Goal: Task Accomplishment & Management: Manage account settings

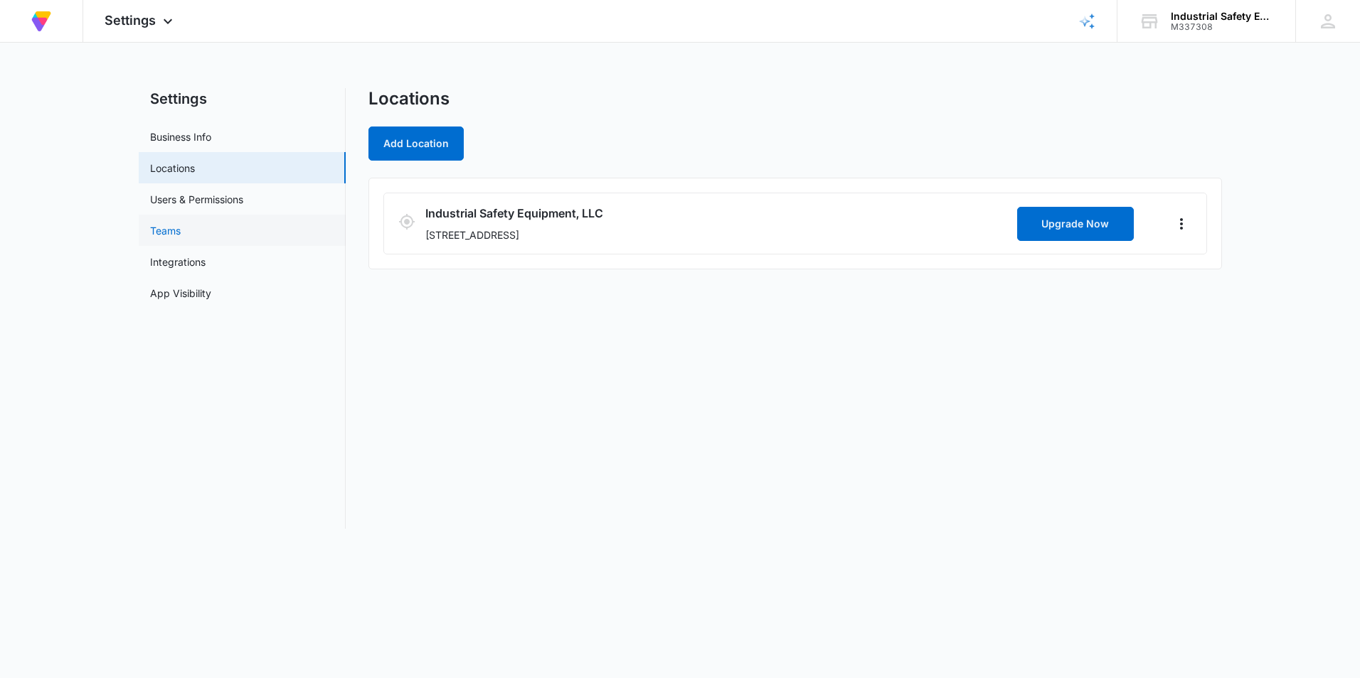
click at [174, 238] on link "Teams" at bounding box center [165, 230] width 31 height 15
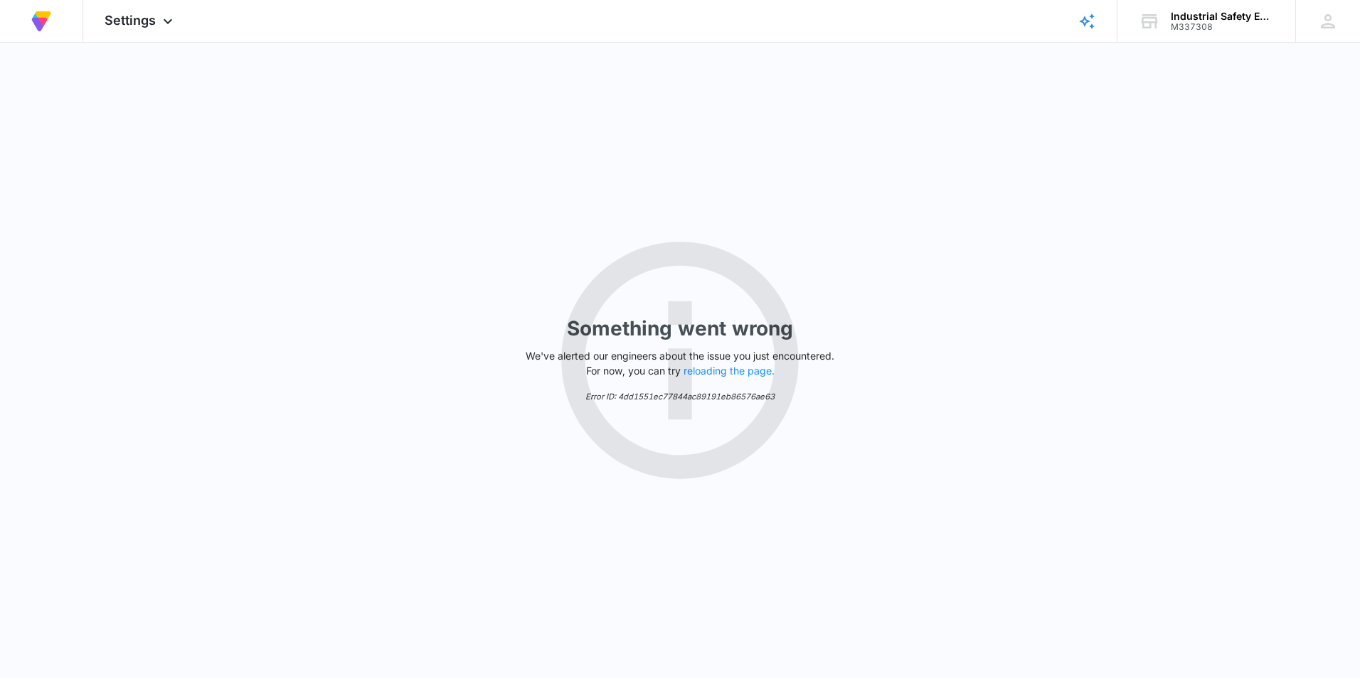
click at [220, 171] on div "Something went wrong We've alerted our engineers about the issue you just encou…" at bounding box center [680, 361] width 1360 height 636
click at [48, 25] on img at bounding box center [41, 22] width 26 height 26
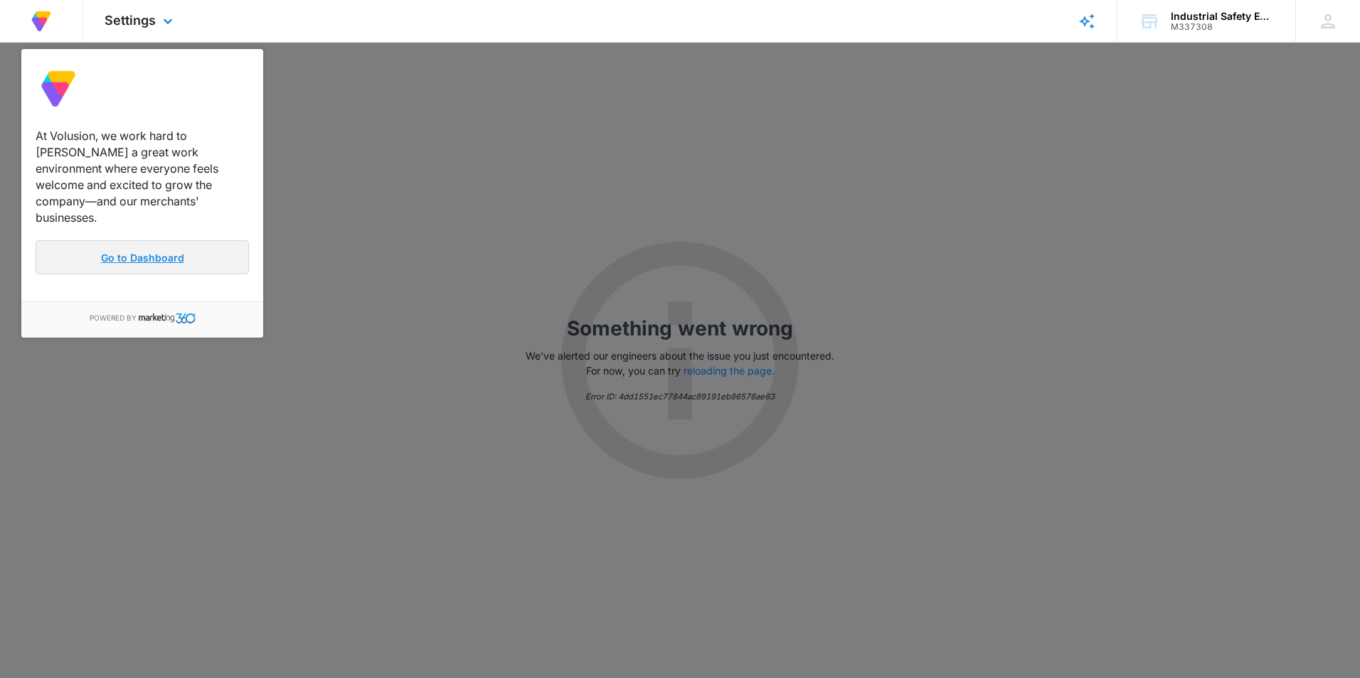
click at [132, 252] on link "Go to Dashboard" at bounding box center [142, 257] width 213 height 34
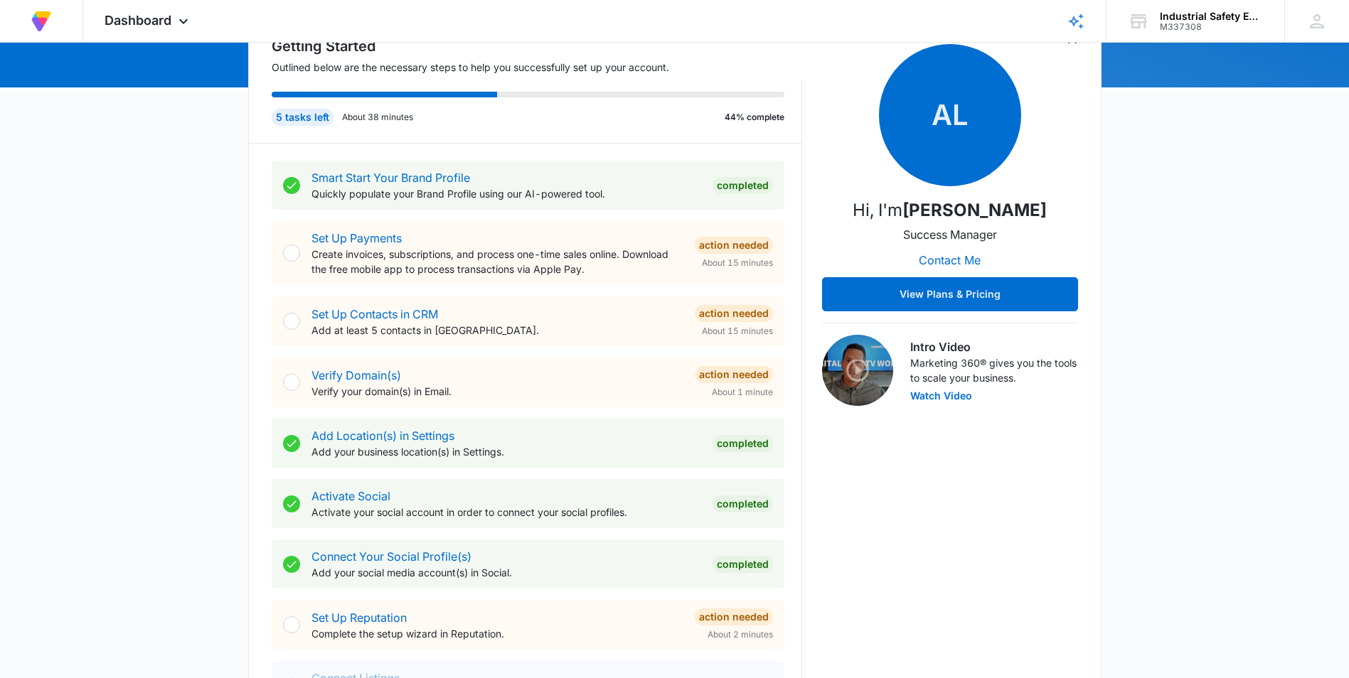
scroll to position [213, 0]
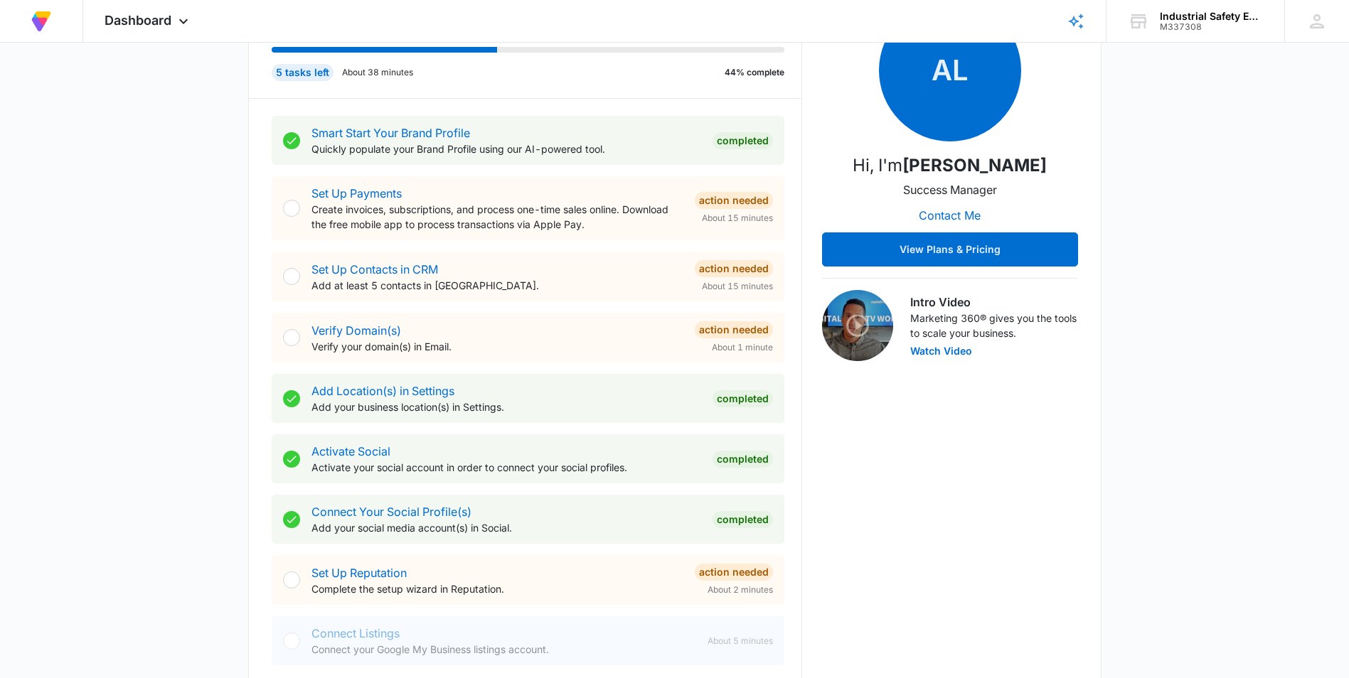
click at [1037, 476] on div "AL Hi, I'm Austin Layton Success Manager Contact Me View Plans & Pricing Intro …" at bounding box center [950, 337] width 256 height 692
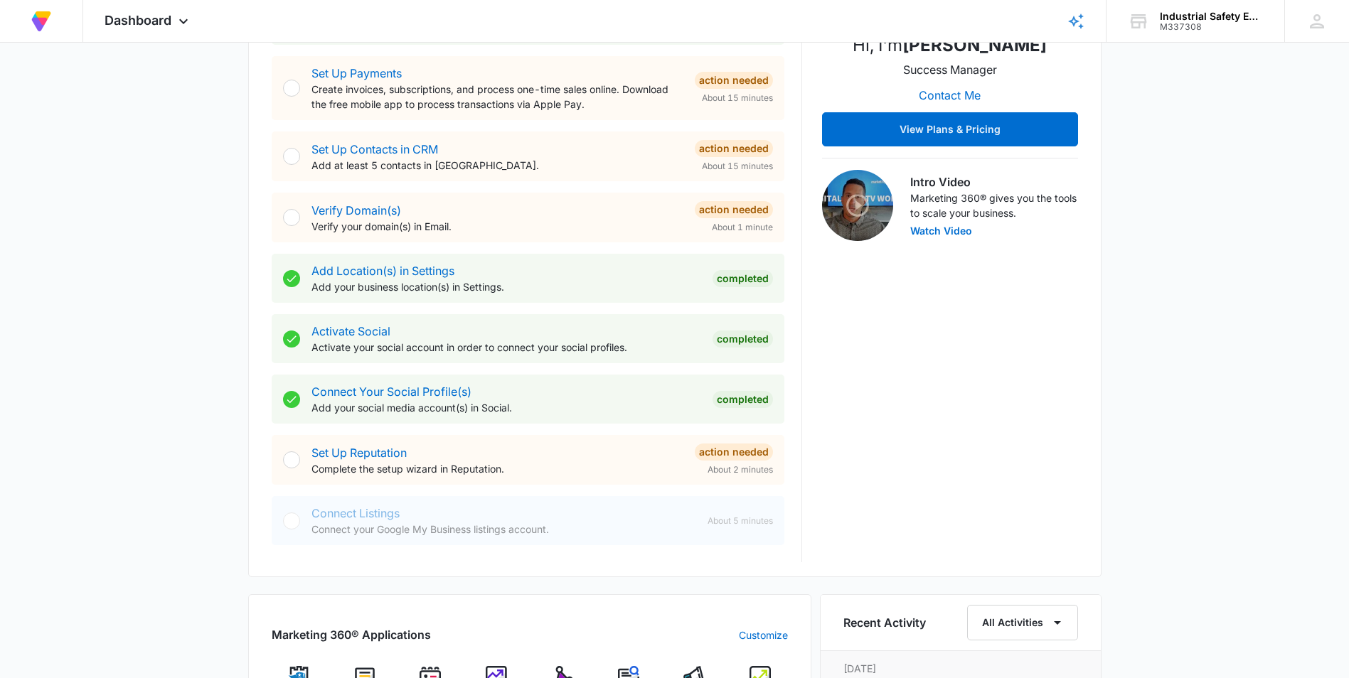
scroll to position [356, 0]
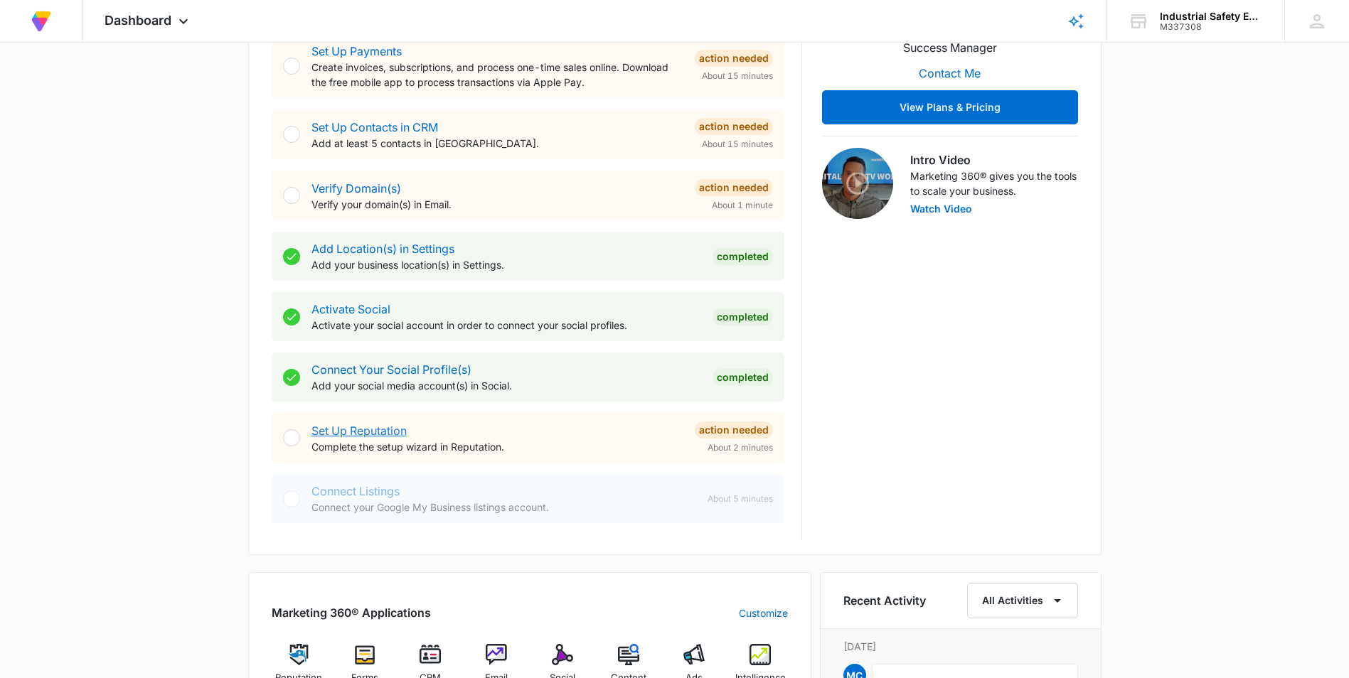
click at [336, 428] on link "Set Up Reputation" at bounding box center [358, 431] width 95 height 14
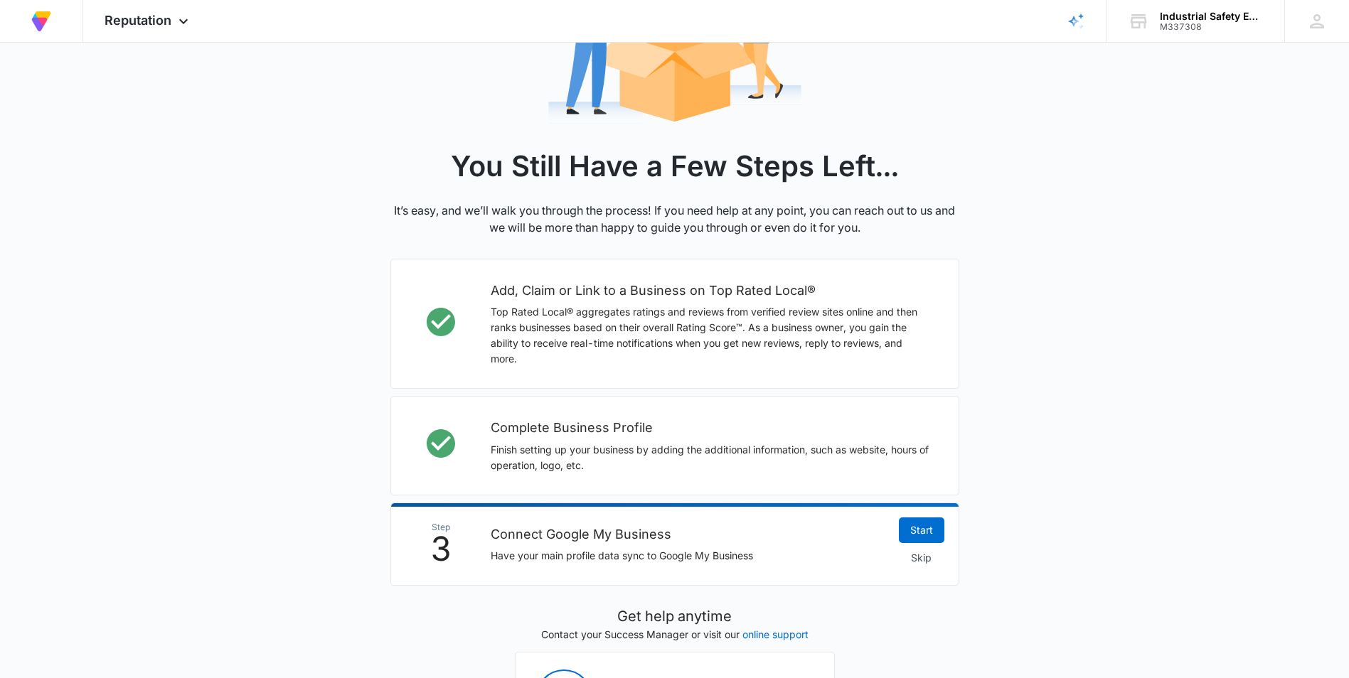
scroll to position [322, 0]
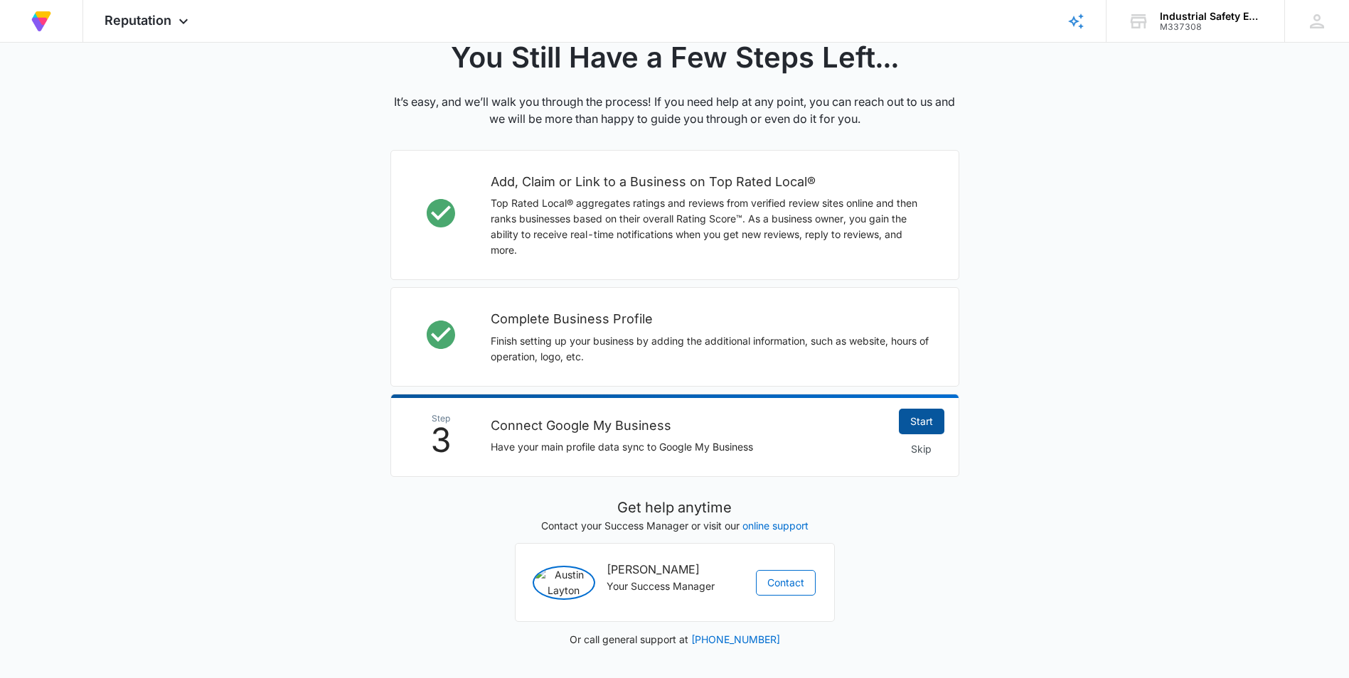
click at [922, 420] on link "Start" at bounding box center [922, 422] width 46 height 26
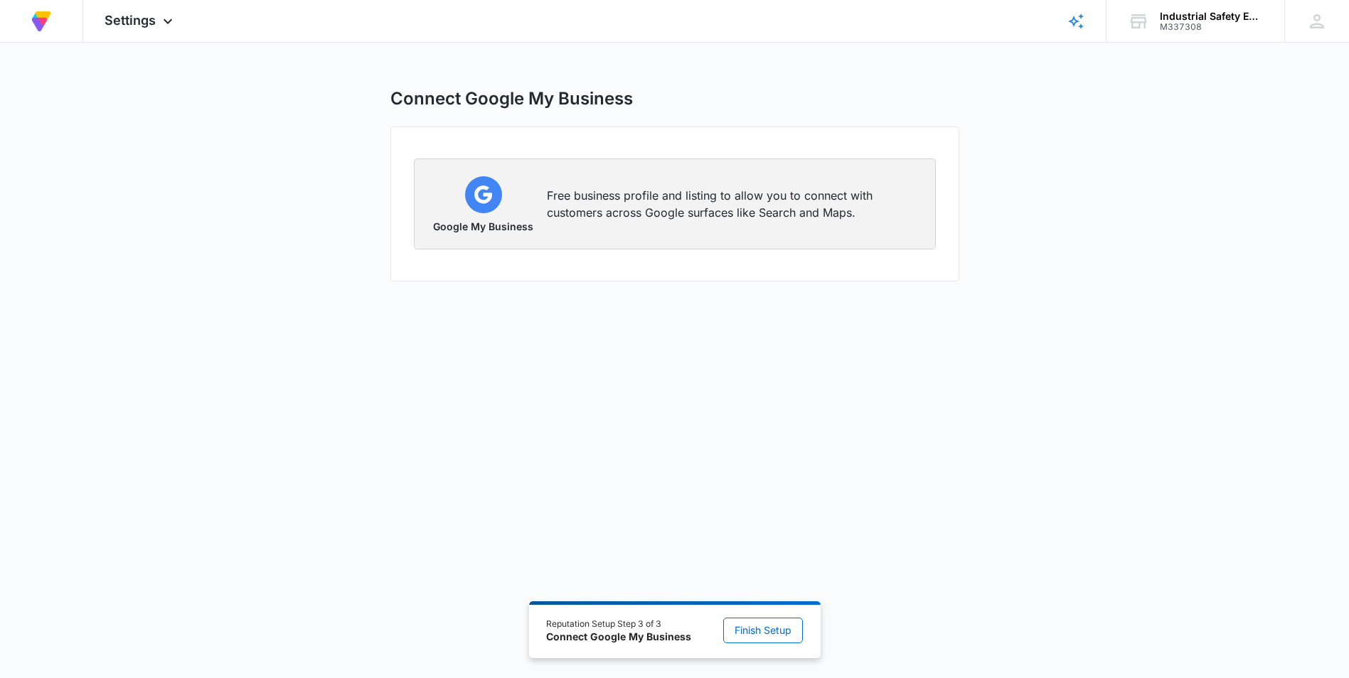
click at [642, 203] on p "Free business profile and listing to allow you to connect with customers across…" at bounding box center [732, 204] width 371 height 34
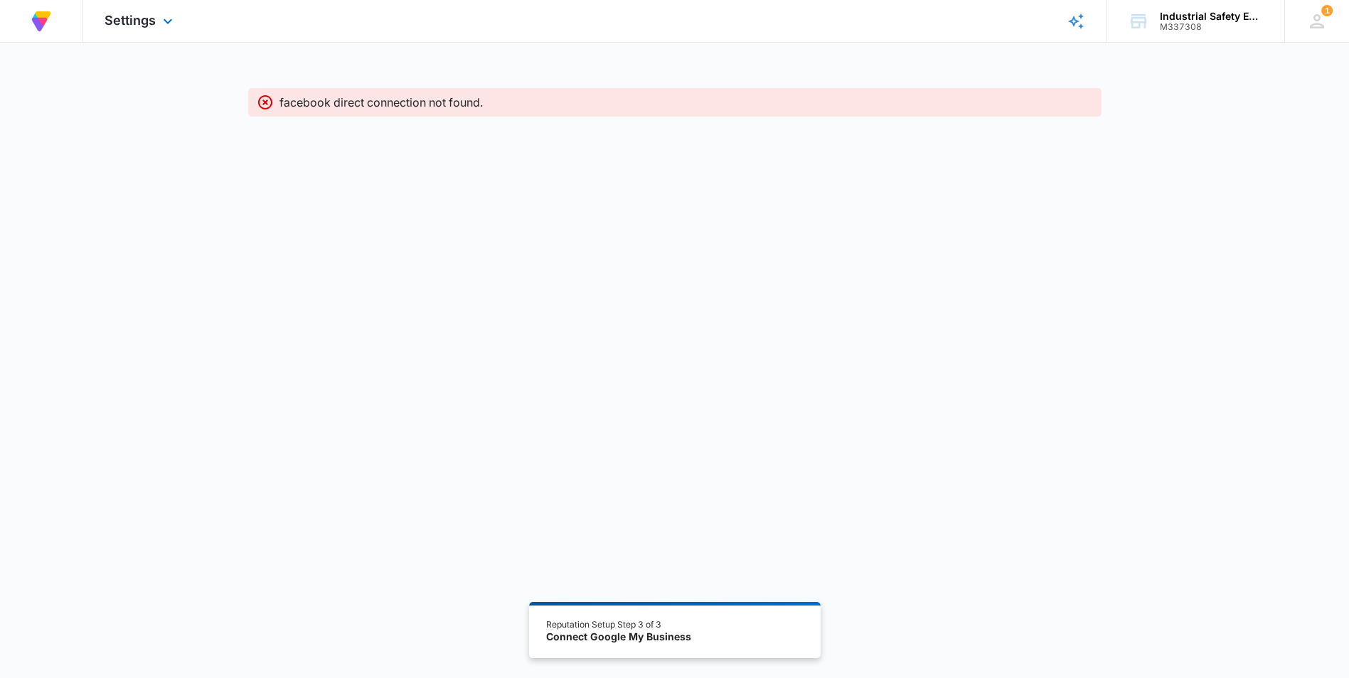
click at [55, 29] on div "At Volusion, we work hard to [PERSON_NAME] a great work environment where every…" at bounding box center [41, 21] width 40 height 42
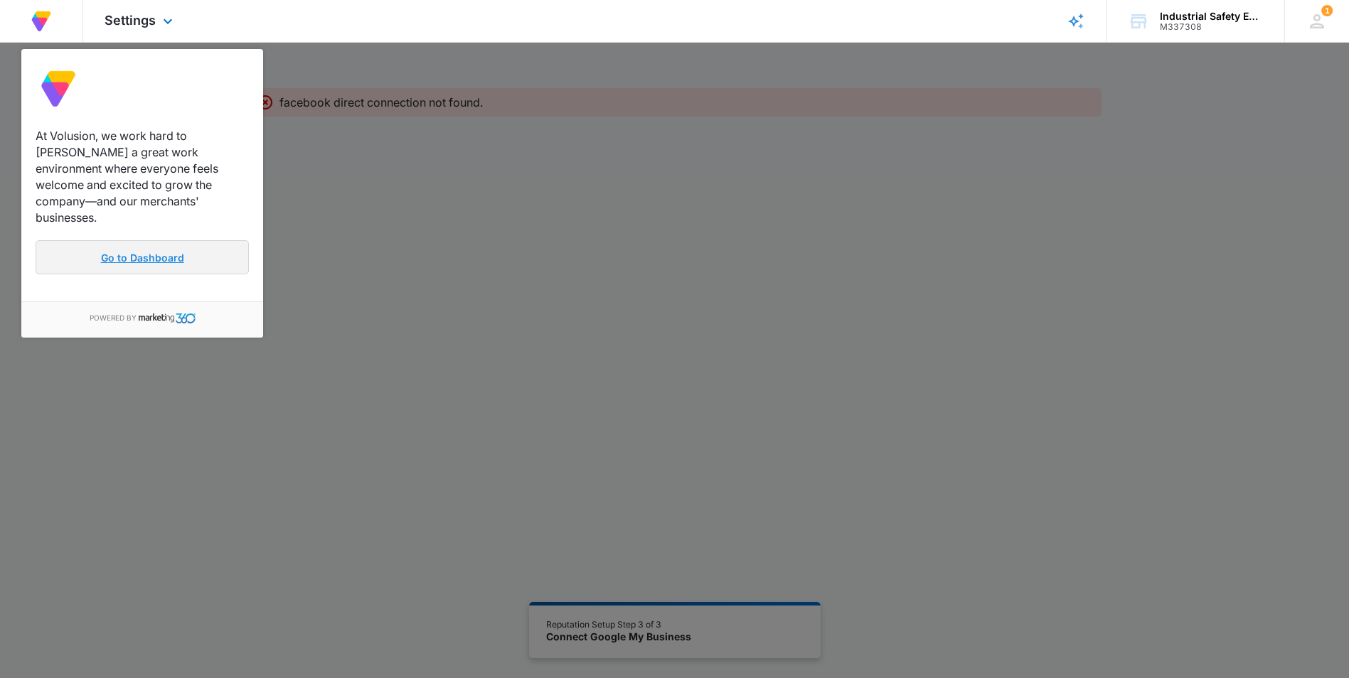
click at [121, 240] on link "Go to Dashboard" at bounding box center [142, 257] width 213 height 34
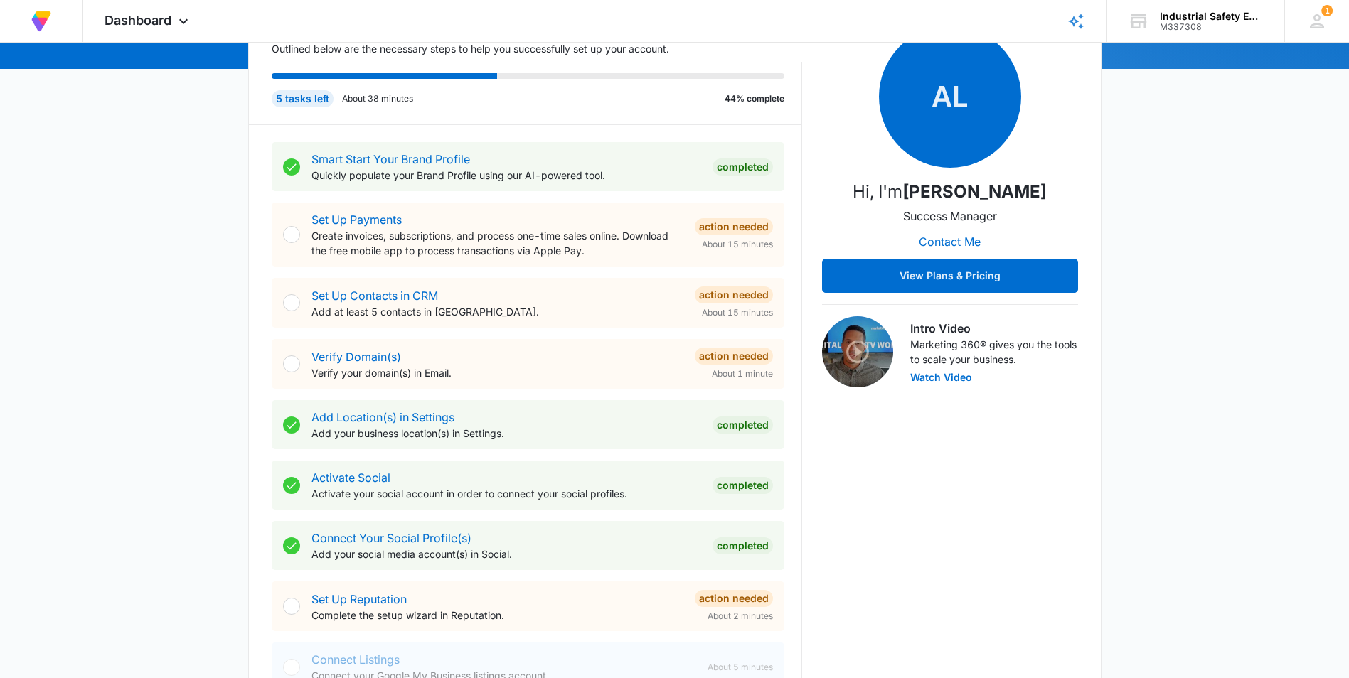
scroll to position [213, 0]
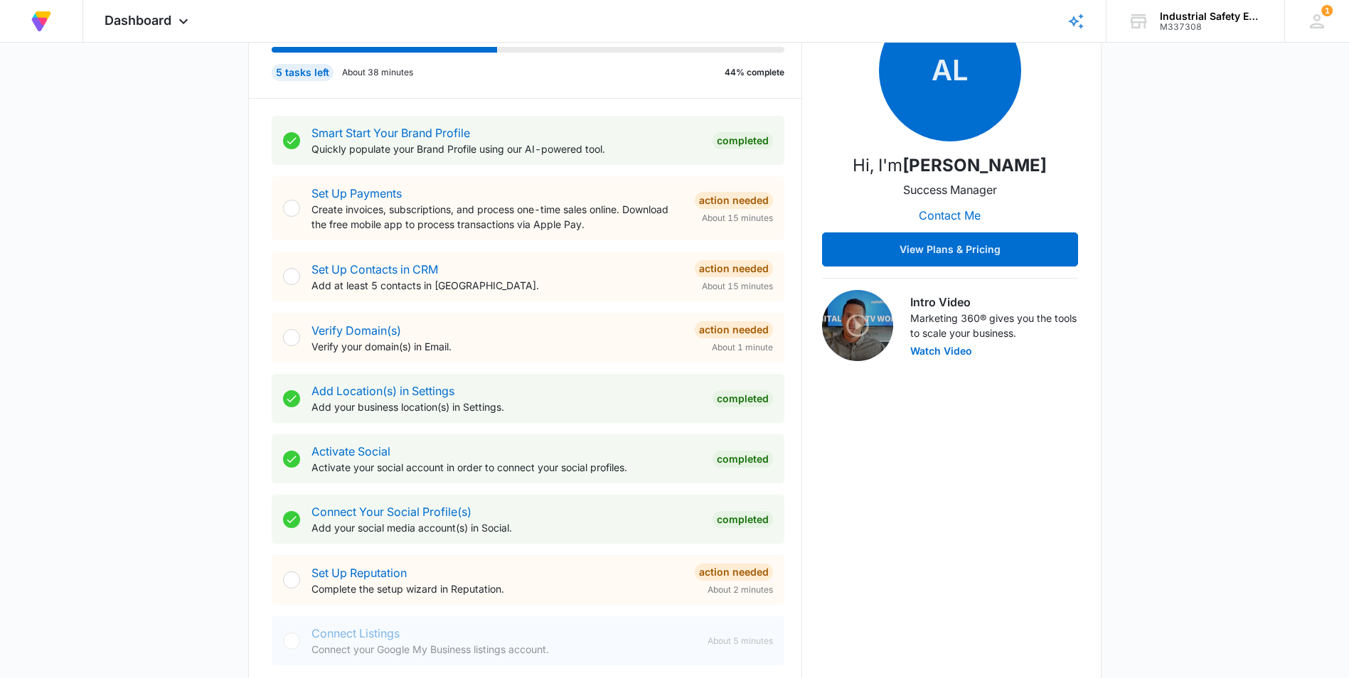
click at [365, 580] on div "Set Up Reputation Complete the setup wizard in Reputation." at bounding box center [497, 581] width 372 height 32
click at [365, 570] on link "Set Up Reputation" at bounding box center [358, 573] width 95 height 14
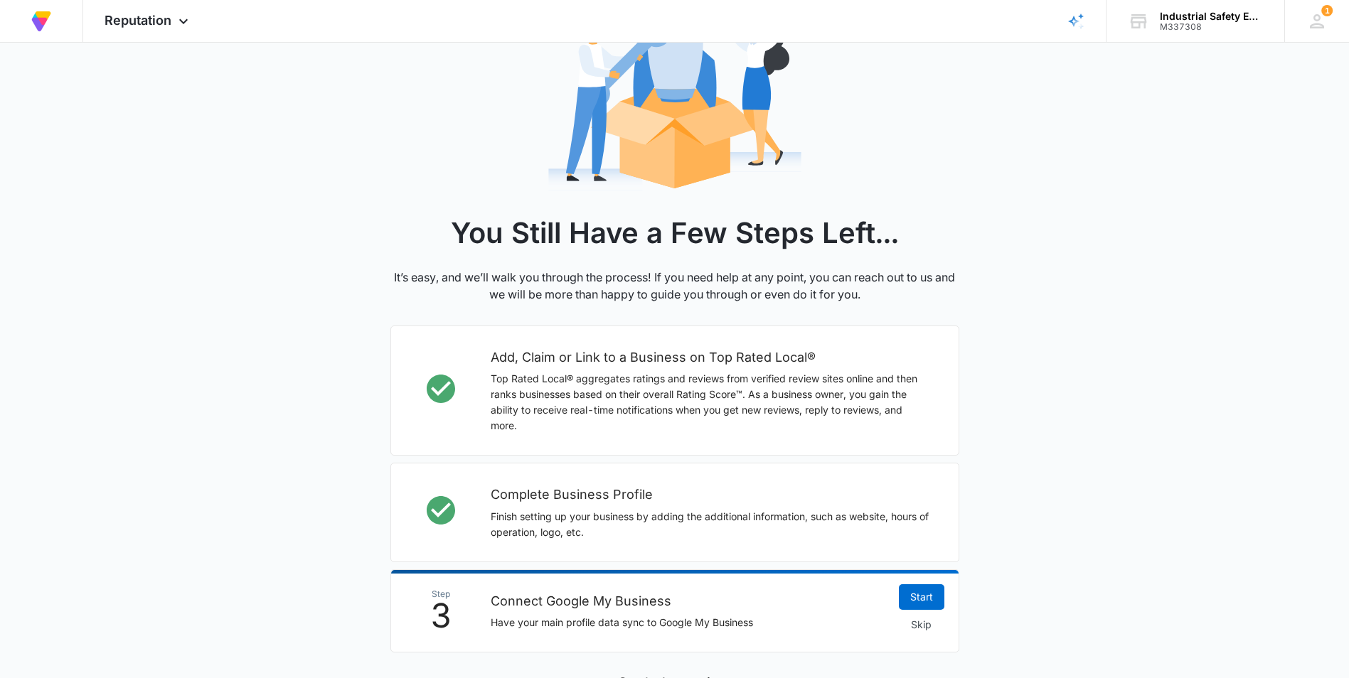
scroll to position [284, 0]
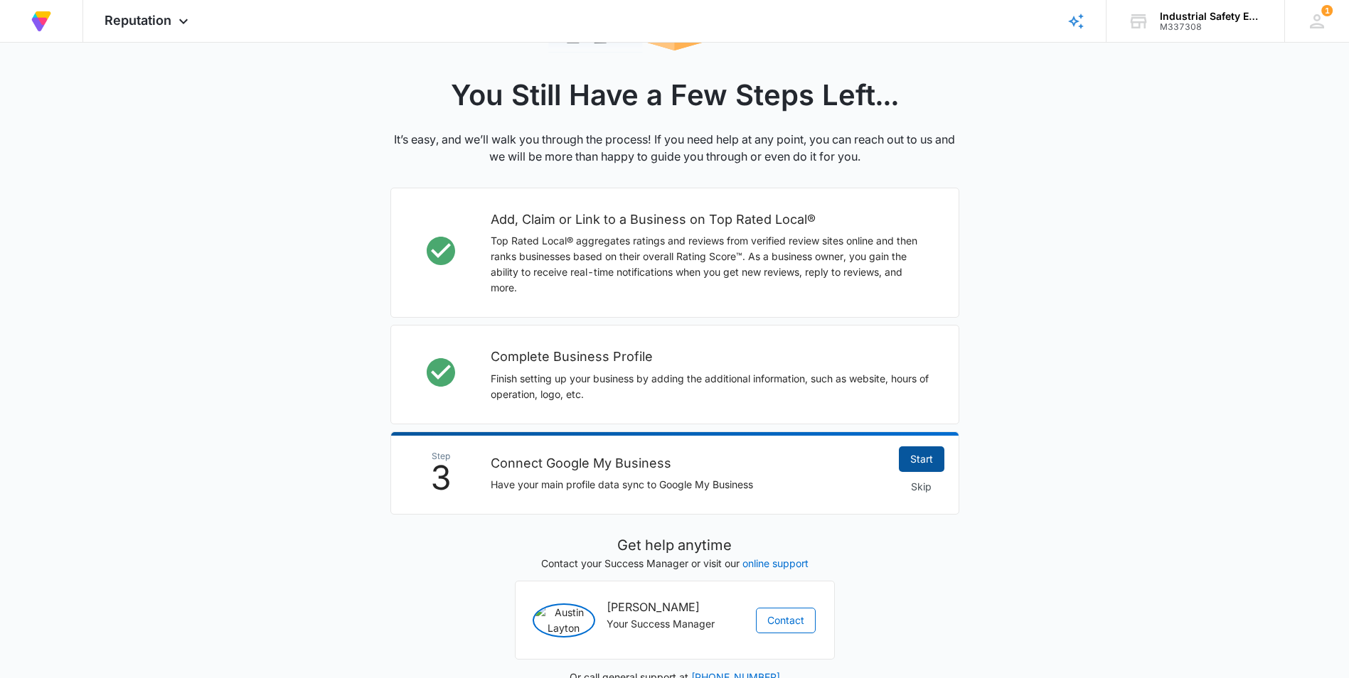
click at [915, 458] on link "Start" at bounding box center [922, 460] width 46 height 26
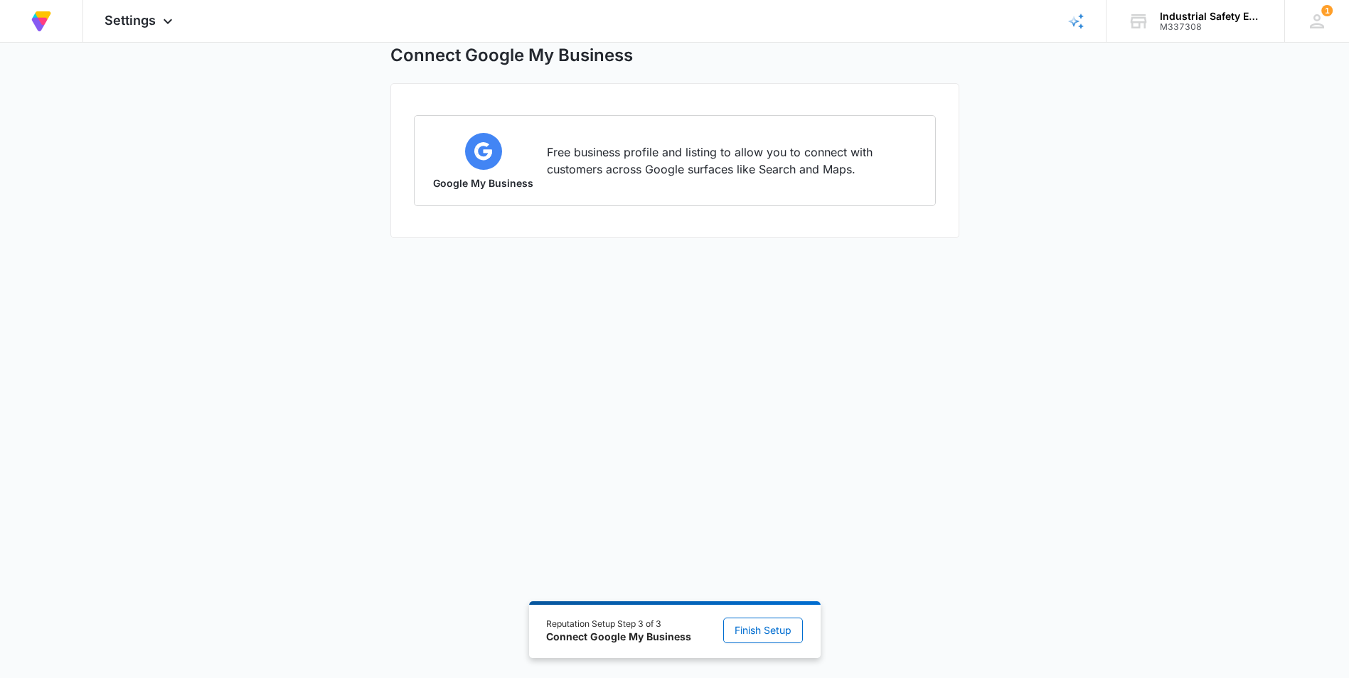
scroll to position [67, 0]
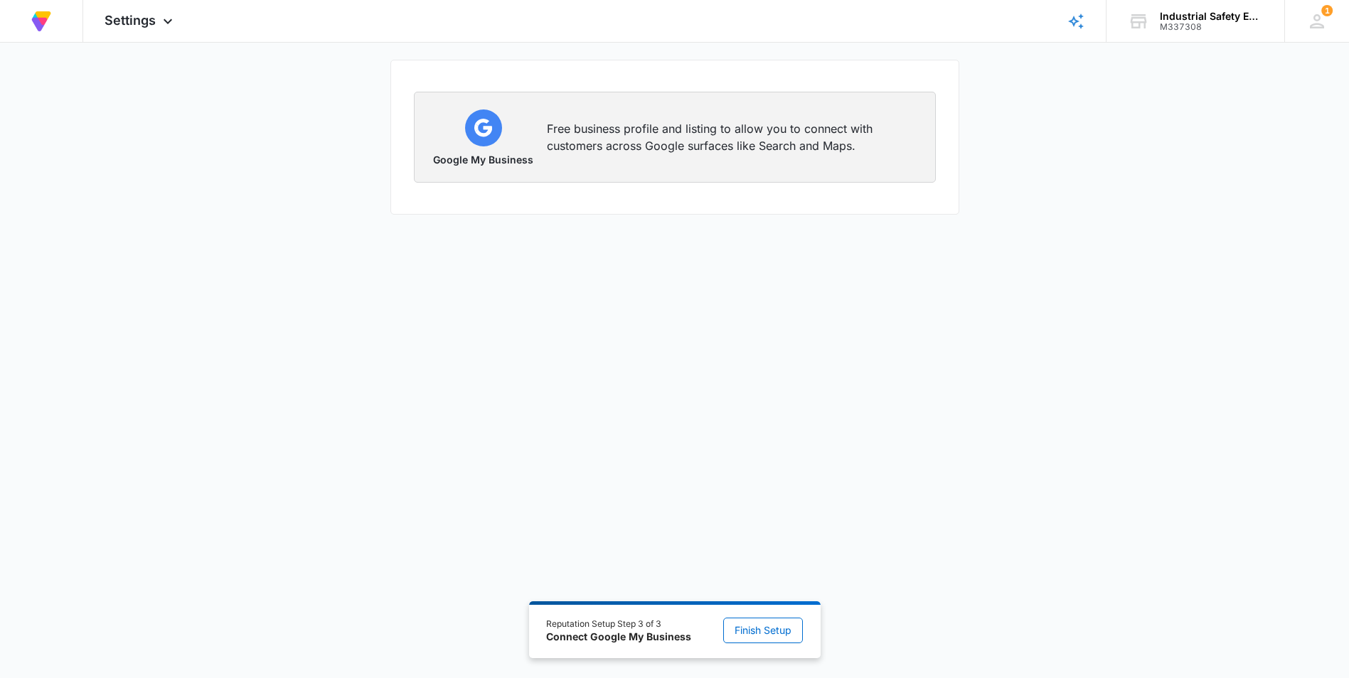
click at [598, 132] on p "Free business profile and listing to allow you to connect with customers across…" at bounding box center [732, 137] width 371 height 34
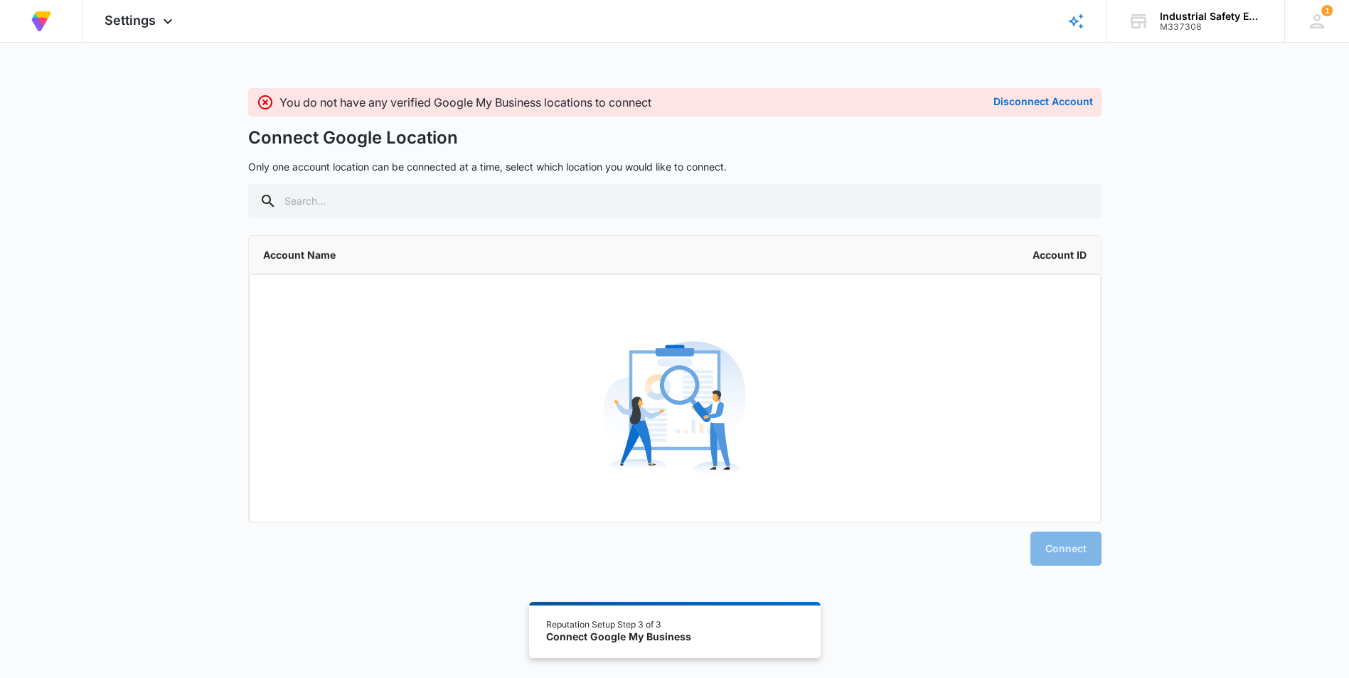
click at [488, 254] on li "Account Name Account ID" at bounding box center [675, 255] width 852 height 38
click at [1020, 101] on button "Disconnect Account" at bounding box center [1043, 102] width 100 height 10
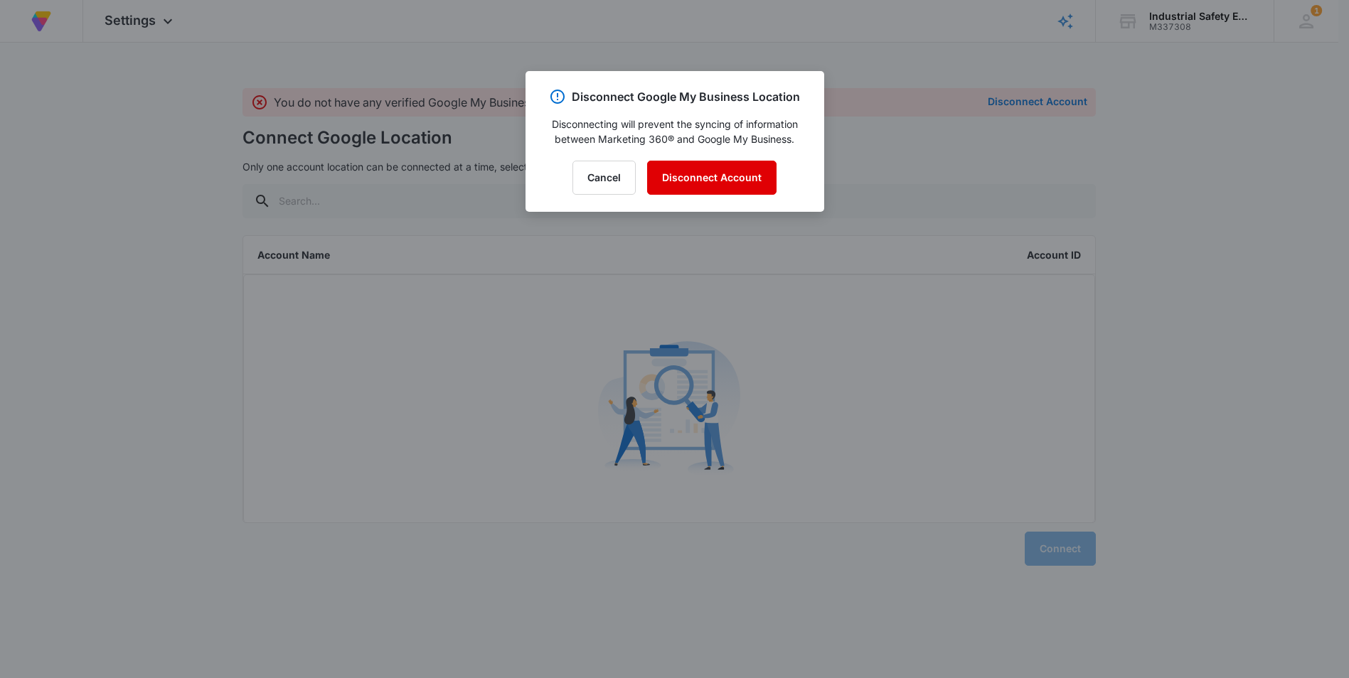
click at [693, 180] on button "Disconnect Account" at bounding box center [711, 178] width 129 height 34
click at [679, 173] on button "Disconnect Account" at bounding box center [711, 178] width 129 height 34
click at [730, 181] on button "Disconnect Account" at bounding box center [711, 178] width 129 height 34
drag, startPoint x: 635, startPoint y: 31, endPoint x: 647, endPoint y: 55, distance: 26.4
click at [726, 186] on button "Disconnect Account" at bounding box center [711, 178] width 129 height 34
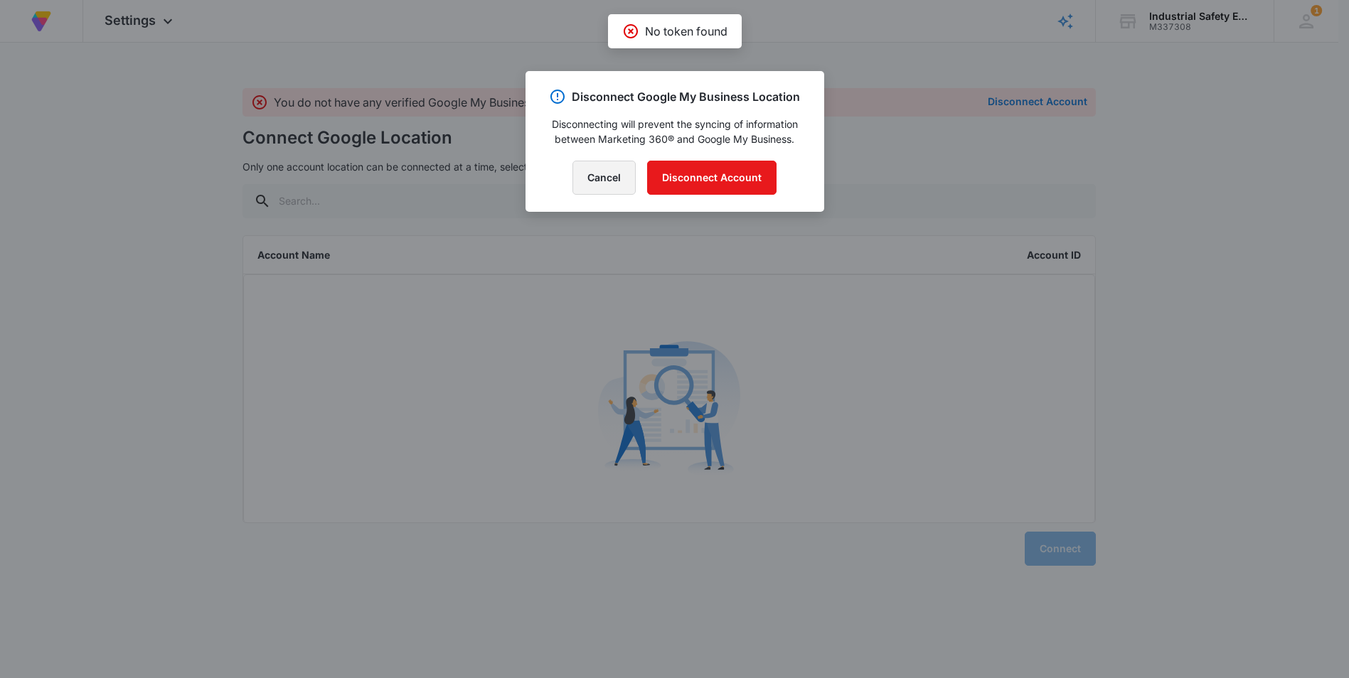
click at [598, 176] on button "Cancel" at bounding box center [603, 178] width 63 height 34
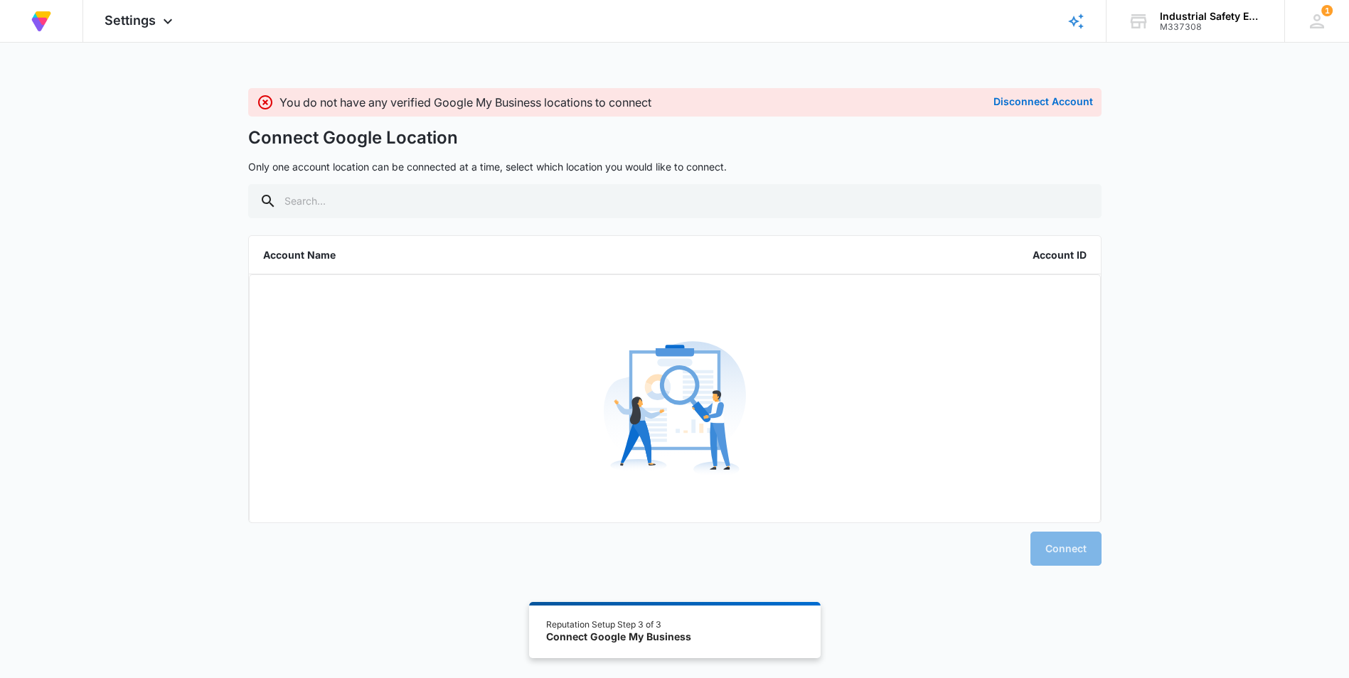
click at [267, 104] on icon at bounding box center [265, 102] width 14 height 14
click at [41, 15] on img at bounding box center [41, 22] width 26 height 26
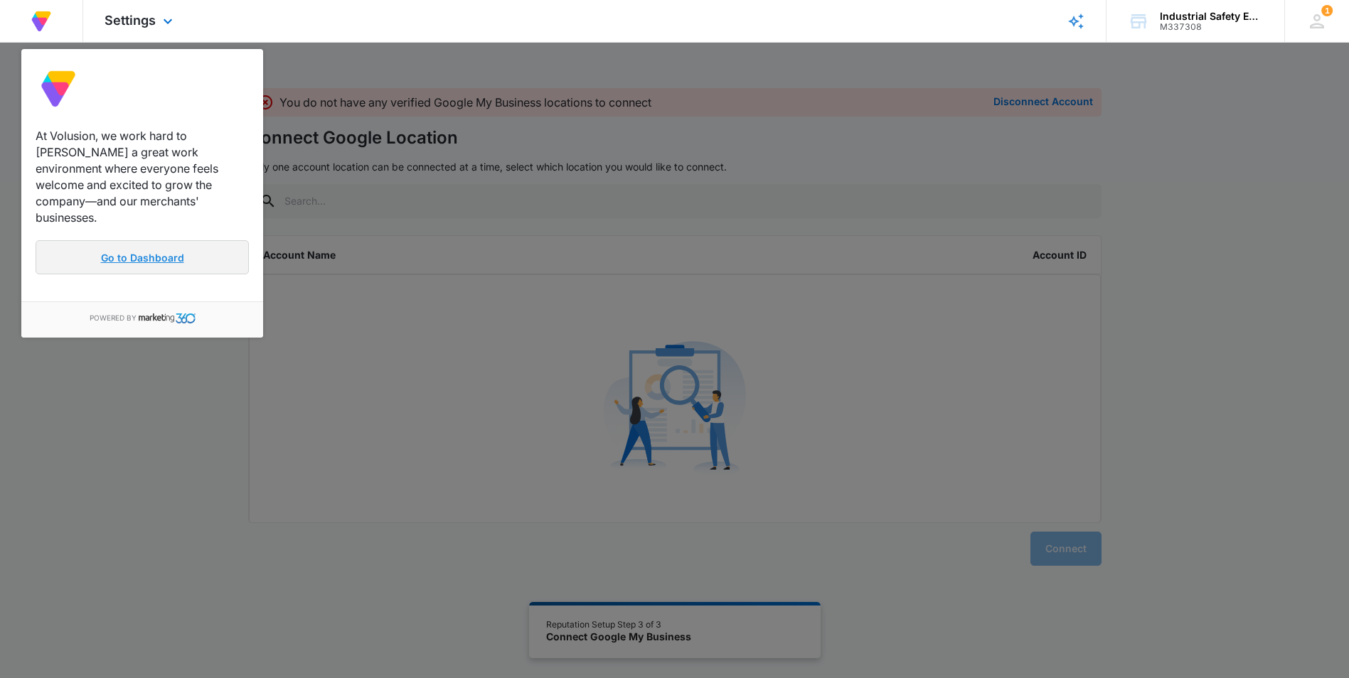
click at [135, 246] on link "Go to Dashboard" at bounding box center [142, 257] width 213 height 34
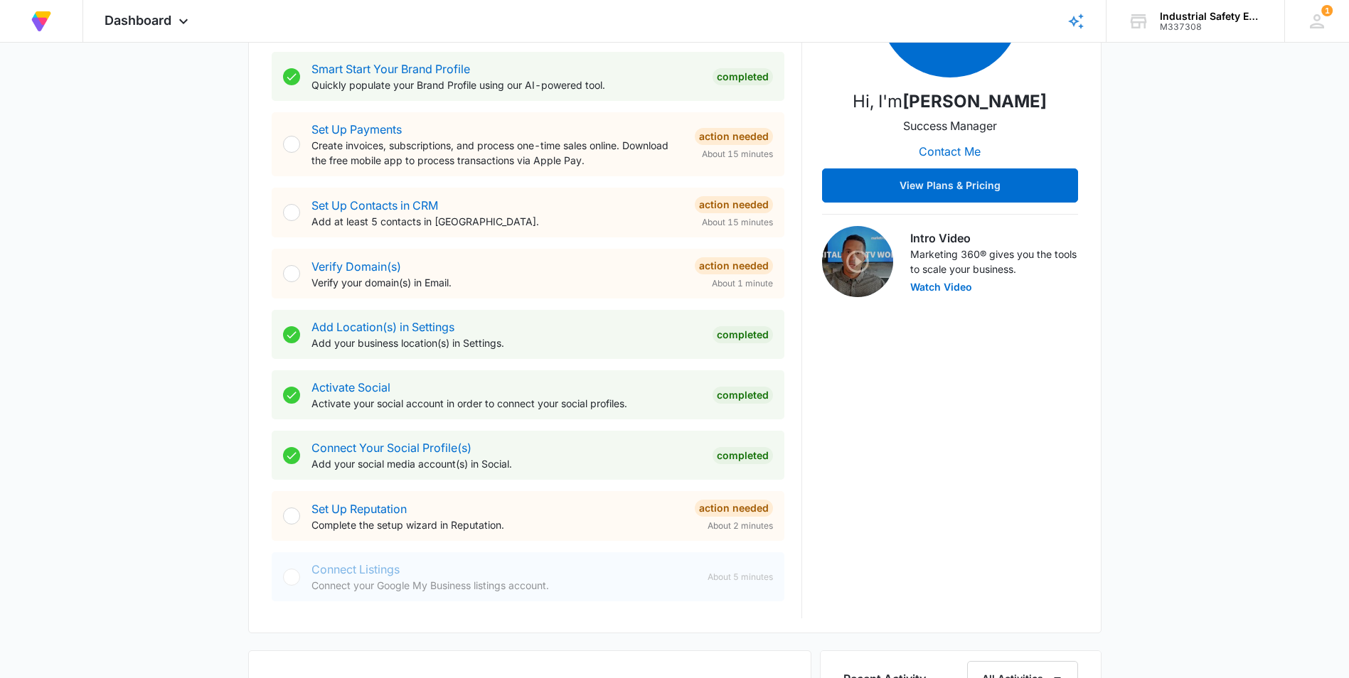
scroll to position [284, 0]
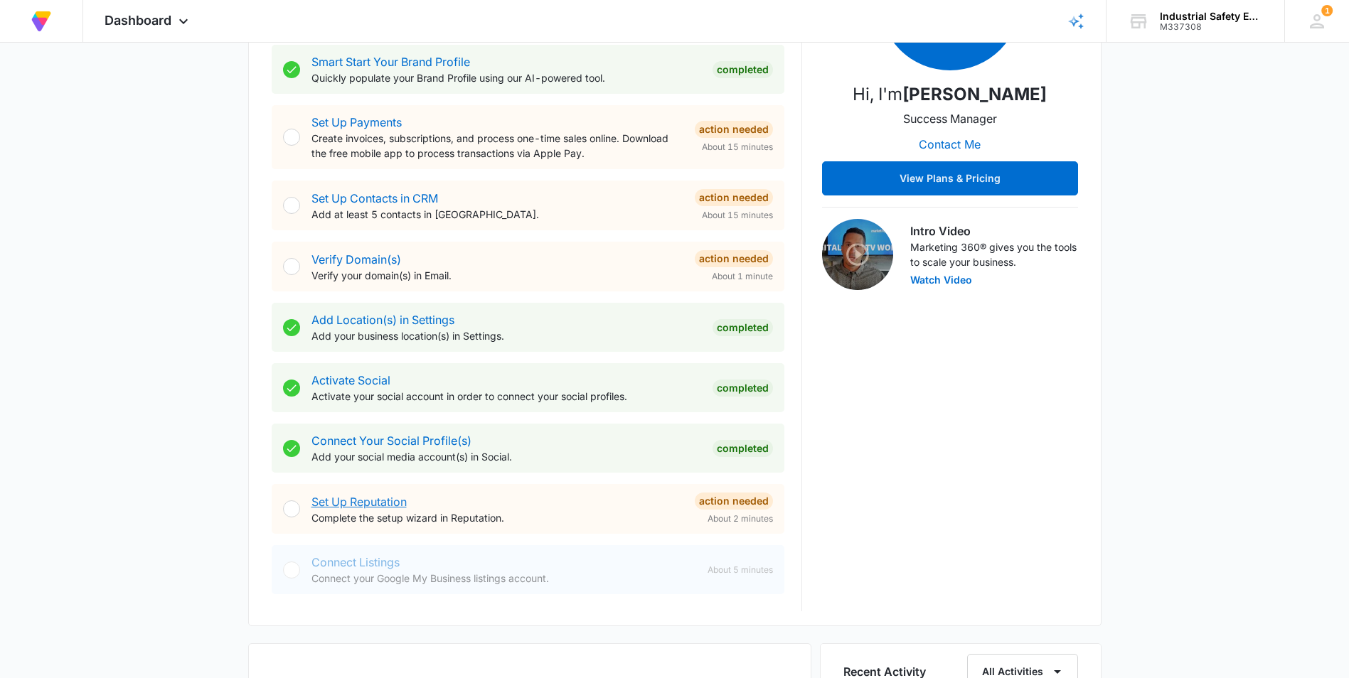
click at [365, 500] on link "Set Up Reputation" at bounding box center [358, 502] width 95 height 14
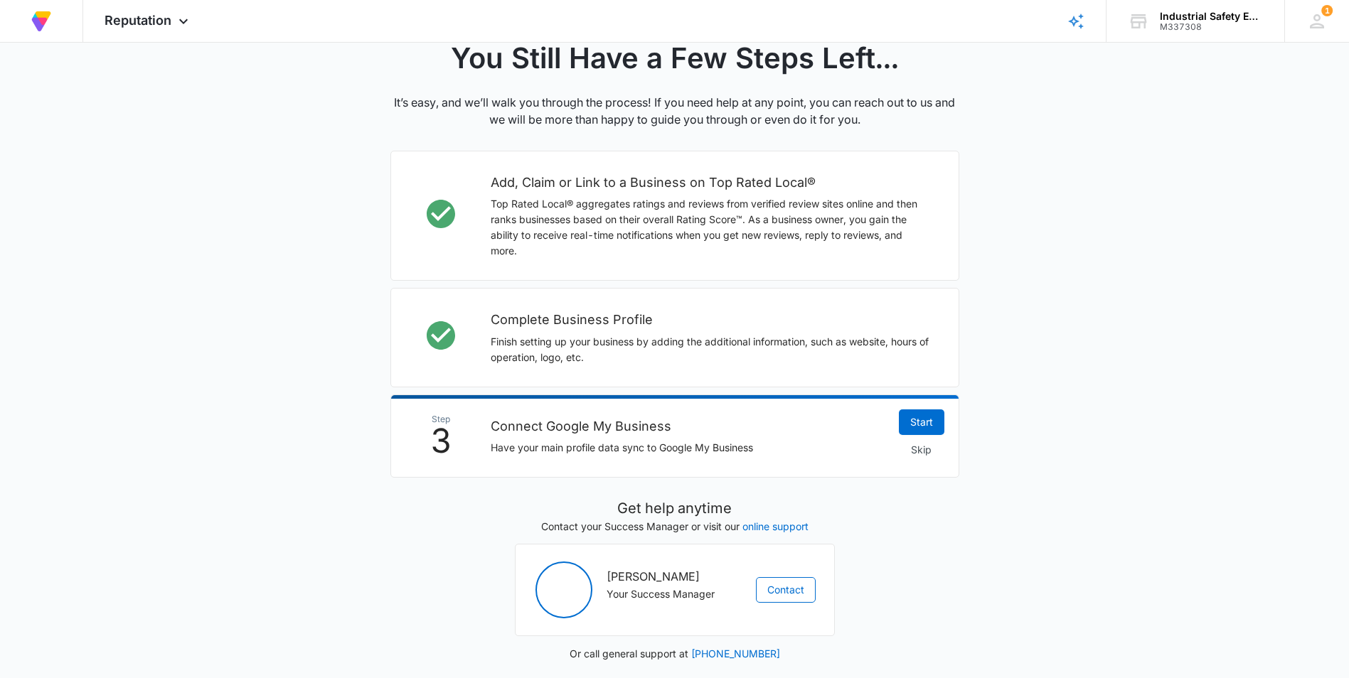
scroll to position [322, 0]
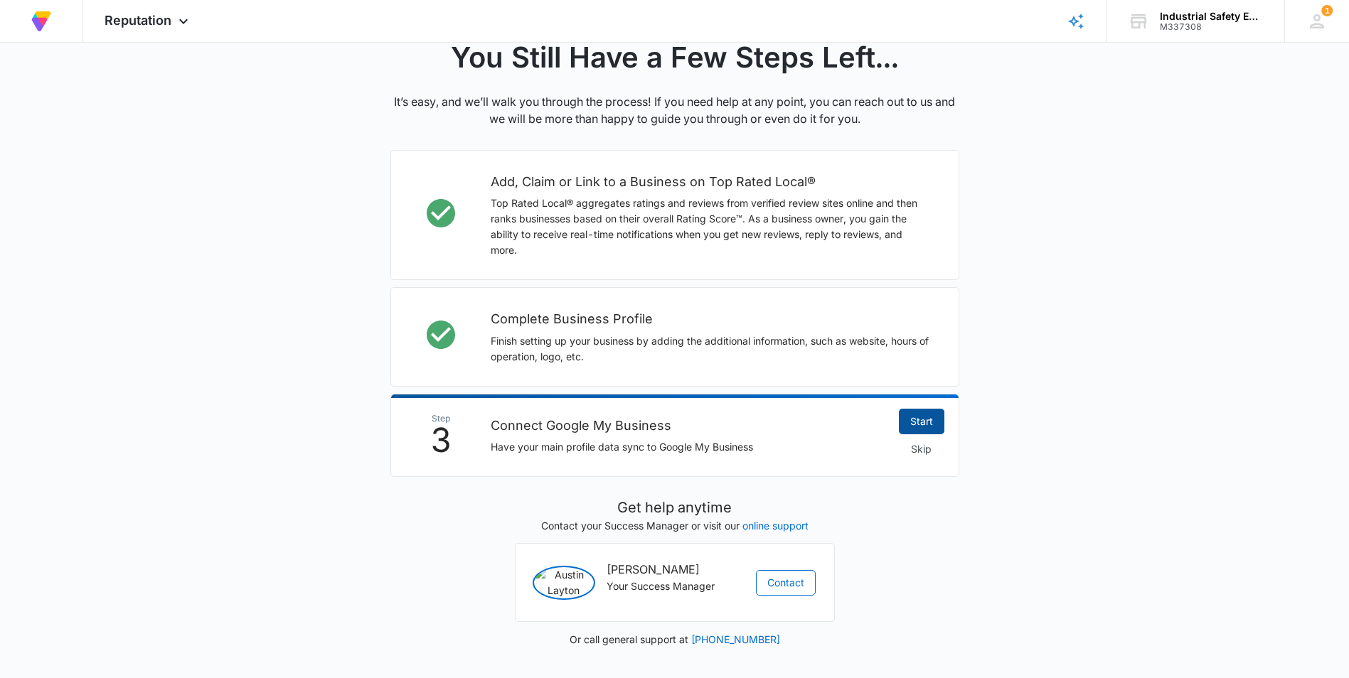
click at [912, 421] on link "Start" at bounding box center [922, 422] width 46 height 26
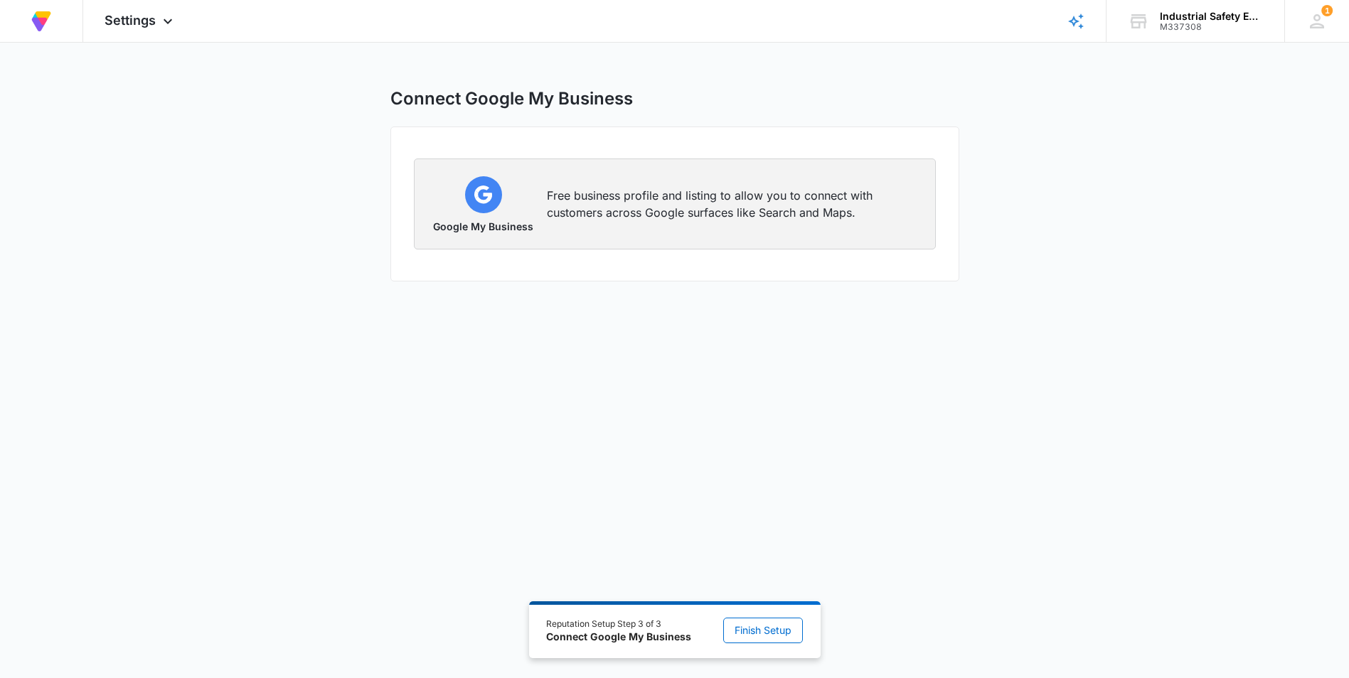
click at [688, 208] on p "Free business profile and listing to allow you to connect with customers across…" at bounding box center [732, 204] width 371 height 34
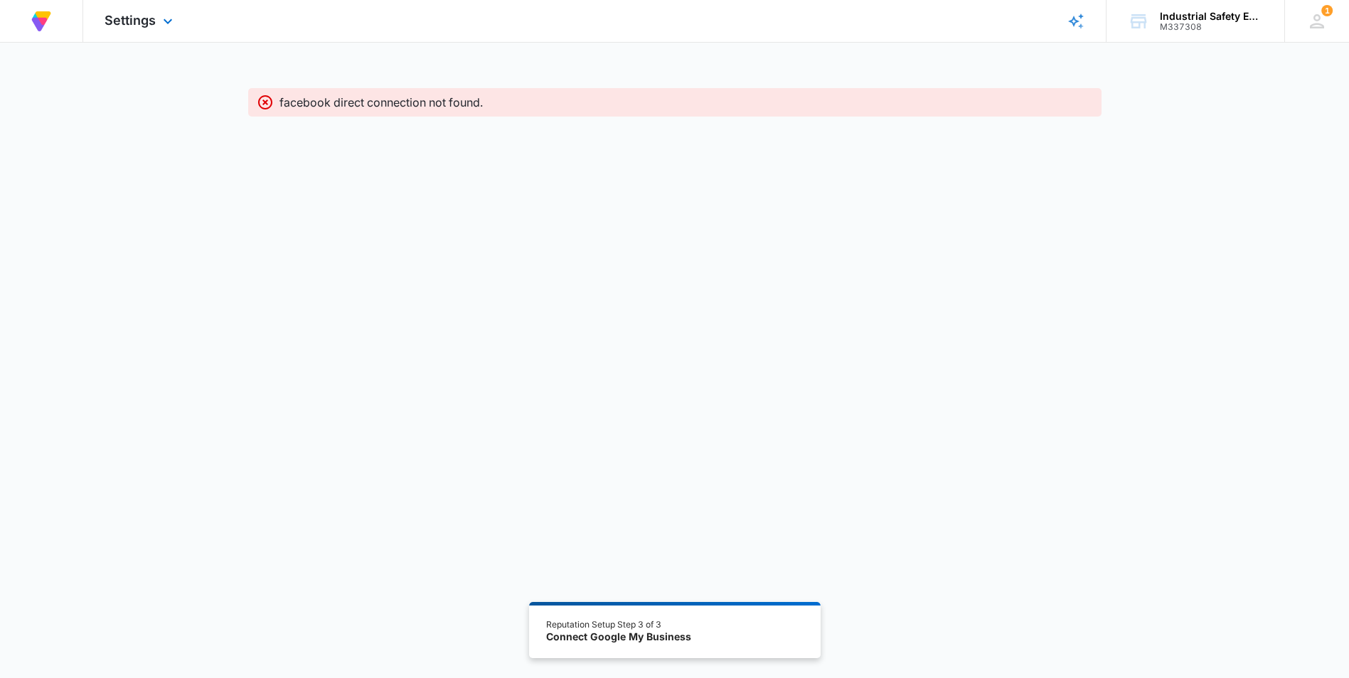
click at [47, 28] on img at bounding box center [41, 22] width 26 height 26
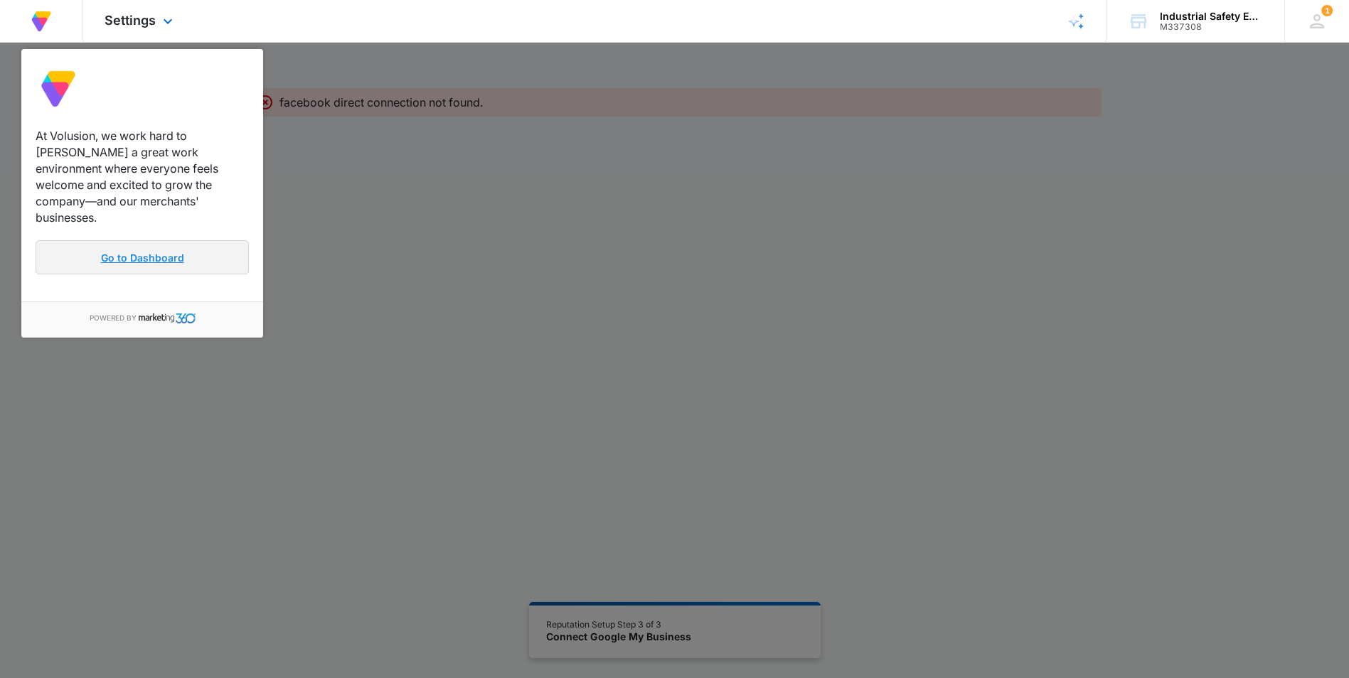
click at [120, 240] on link "Go to Dashboard" at bounding box center [142, 257] width 213 height 34
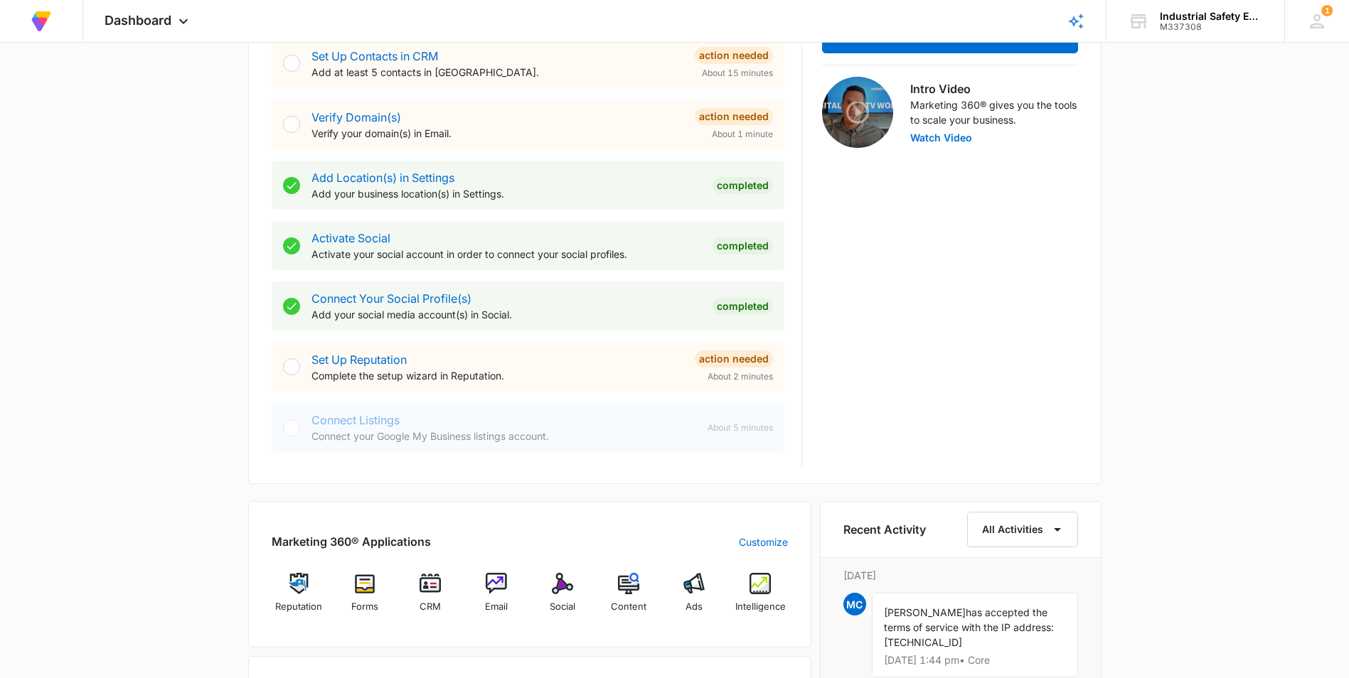
scroll to position [213, 0]
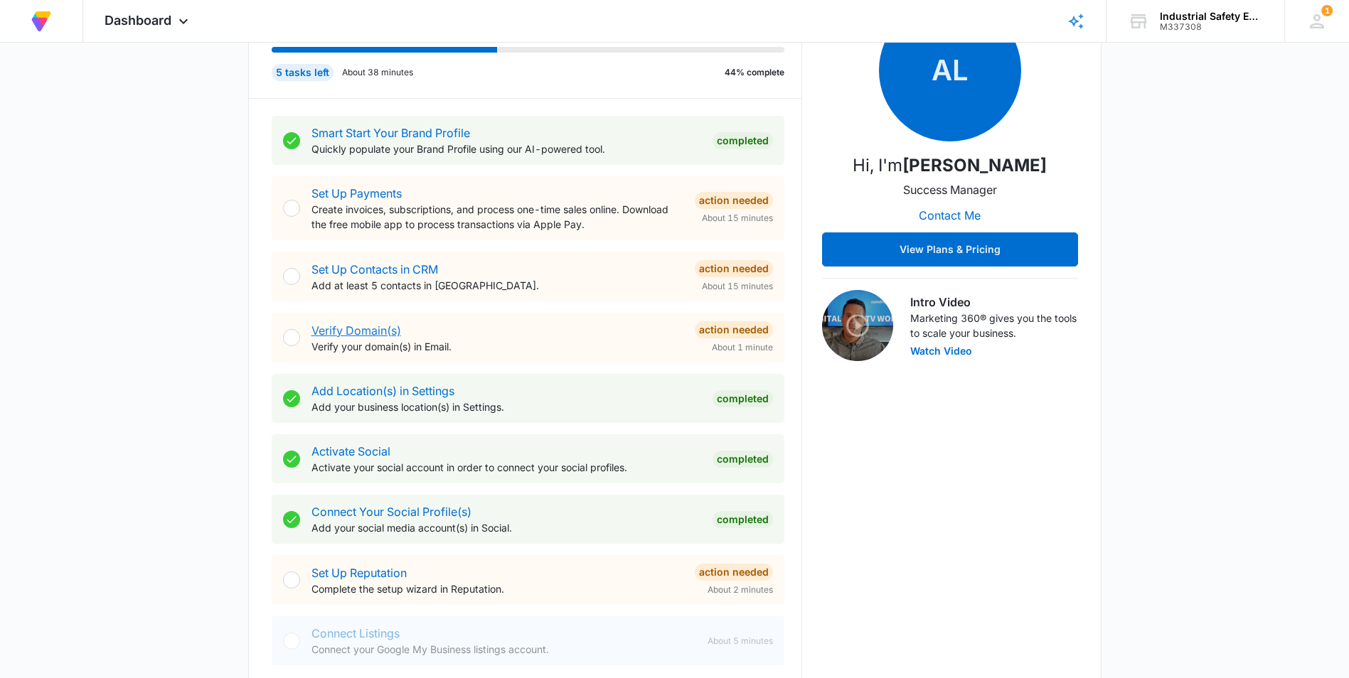
click at [363, 324] on link "Verify Domain(s)" at bounding box center [356, 331] width 90 height 14
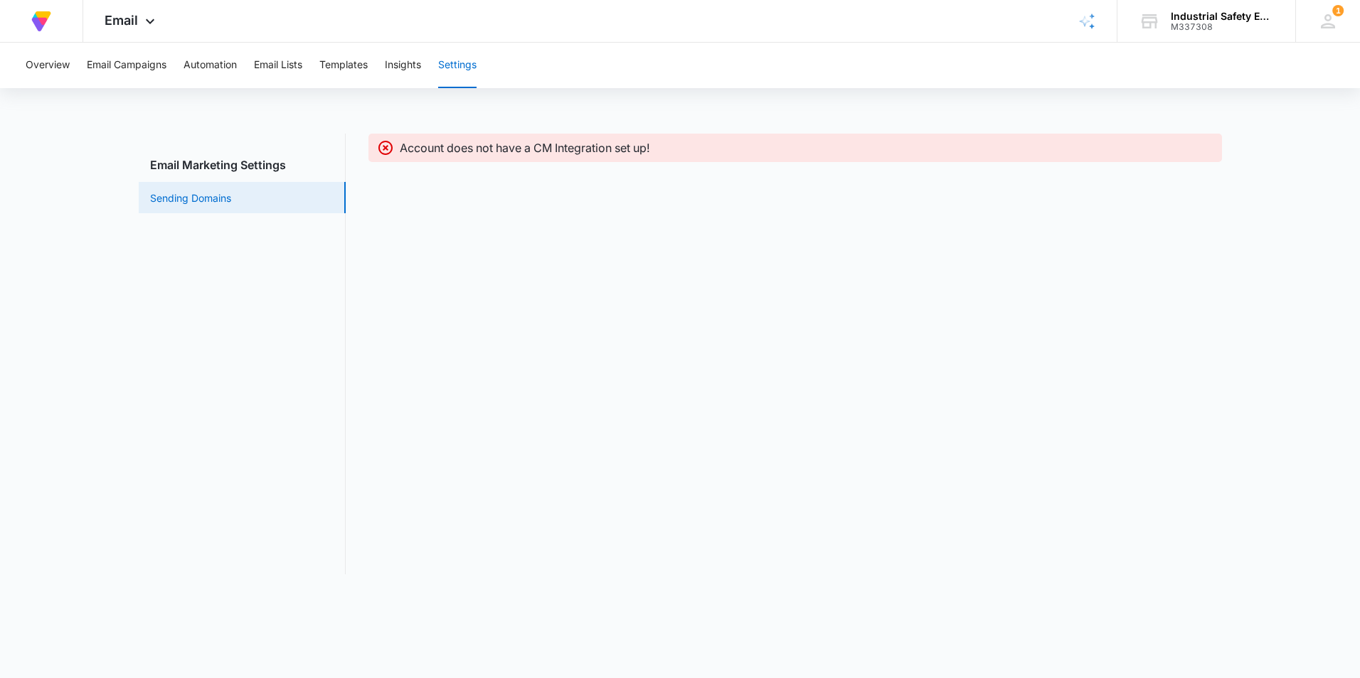
click at [166, 199] on link "Sending Domains" at bounding box center [190, 198] width 81 height 15
click at [188, 193] on link "Sending Domains" at bounding box center [190, 198] width 81 height 15
click at [45, 26] on img at bounding box center [41, 22] width 26 height 26
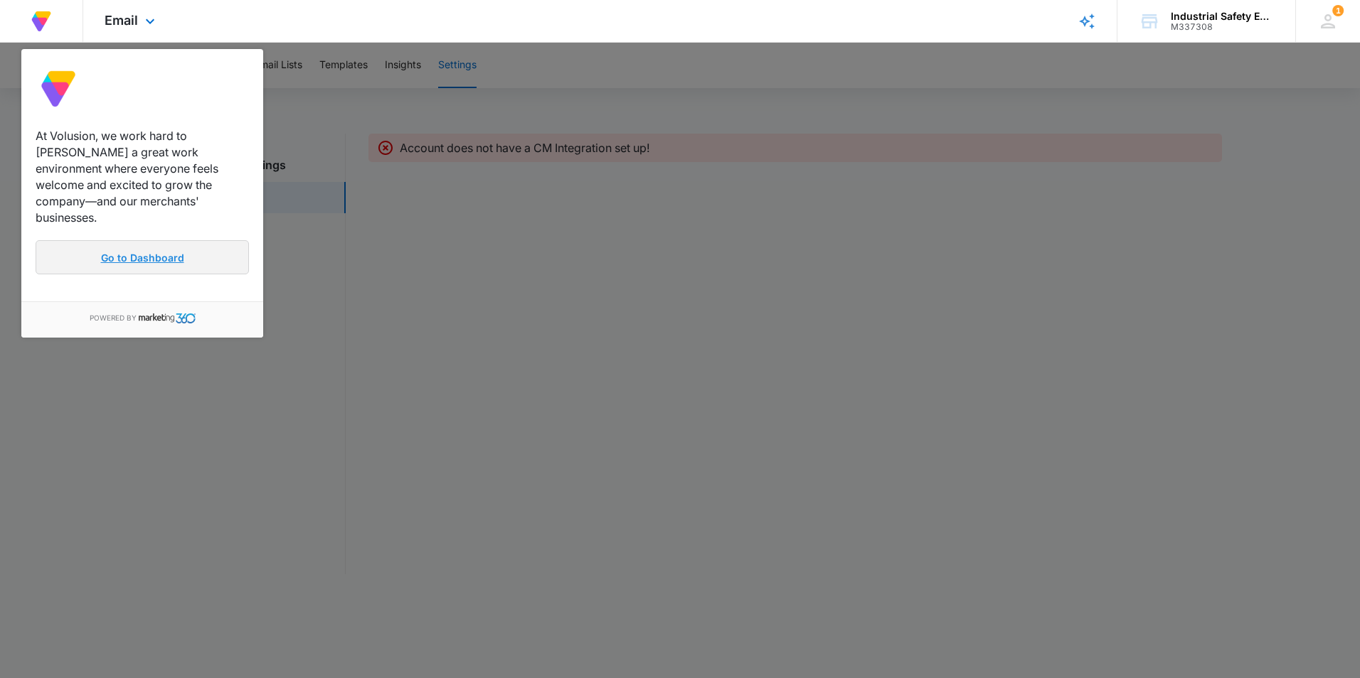
click at [114, 240] on link "Go to Dashboard" at bounding box center [142, 257] width 213 height 34
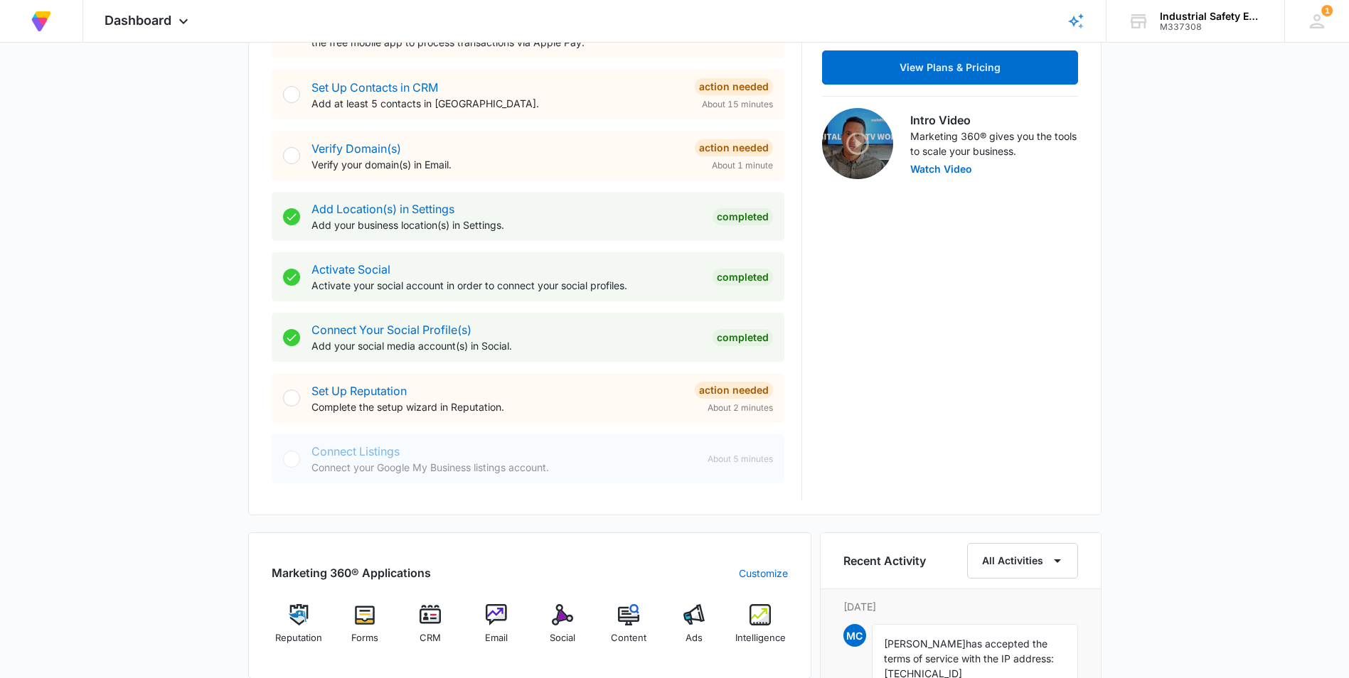
scroll to position [206, 0]
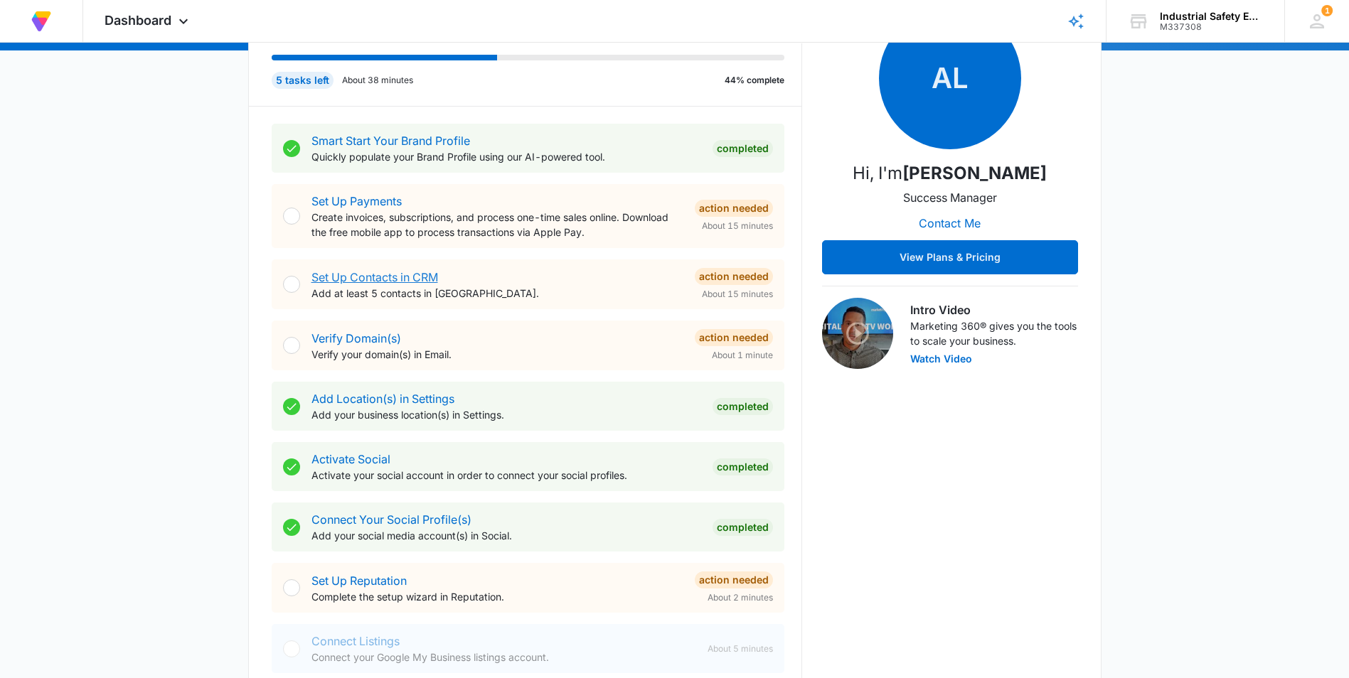
click at [377, 282] on link "Set Up Contacts in CRM" at bounding box center [374, 277] width 127 height 14
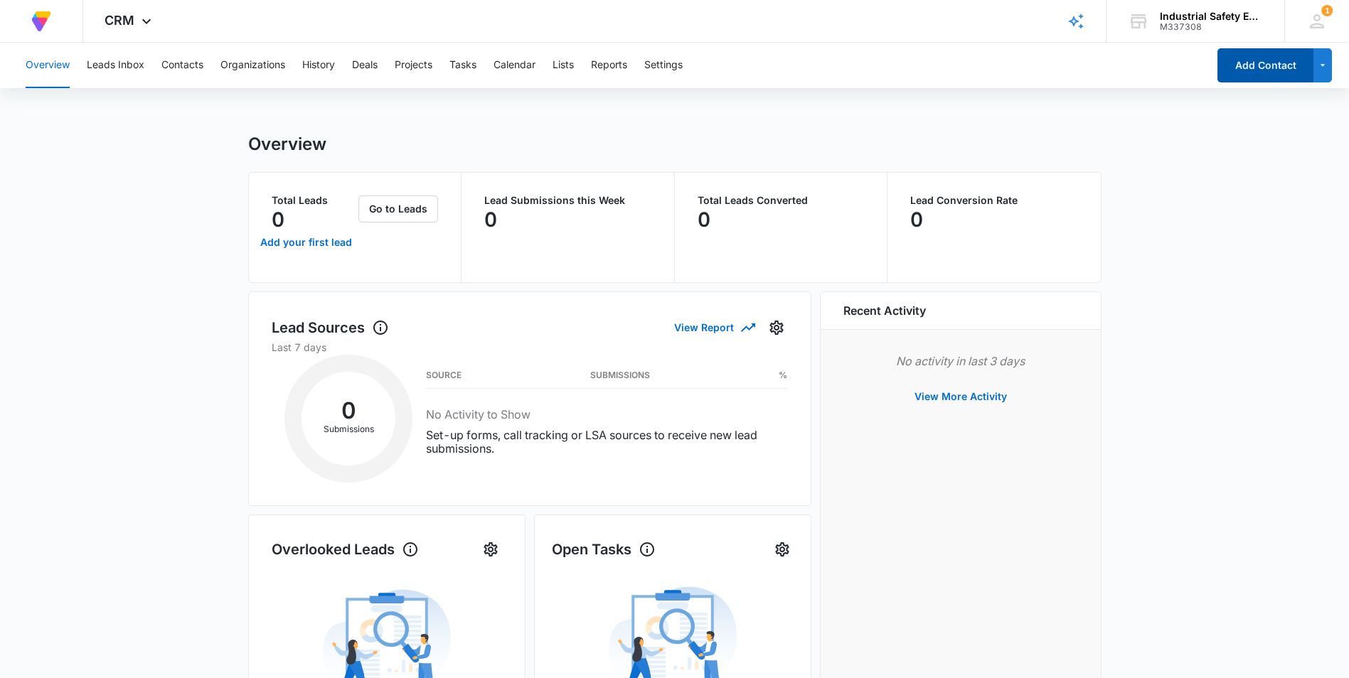
click at [1254, 69] on button "Add Contact" at bounding box center [1266, 65] width 96 height 34
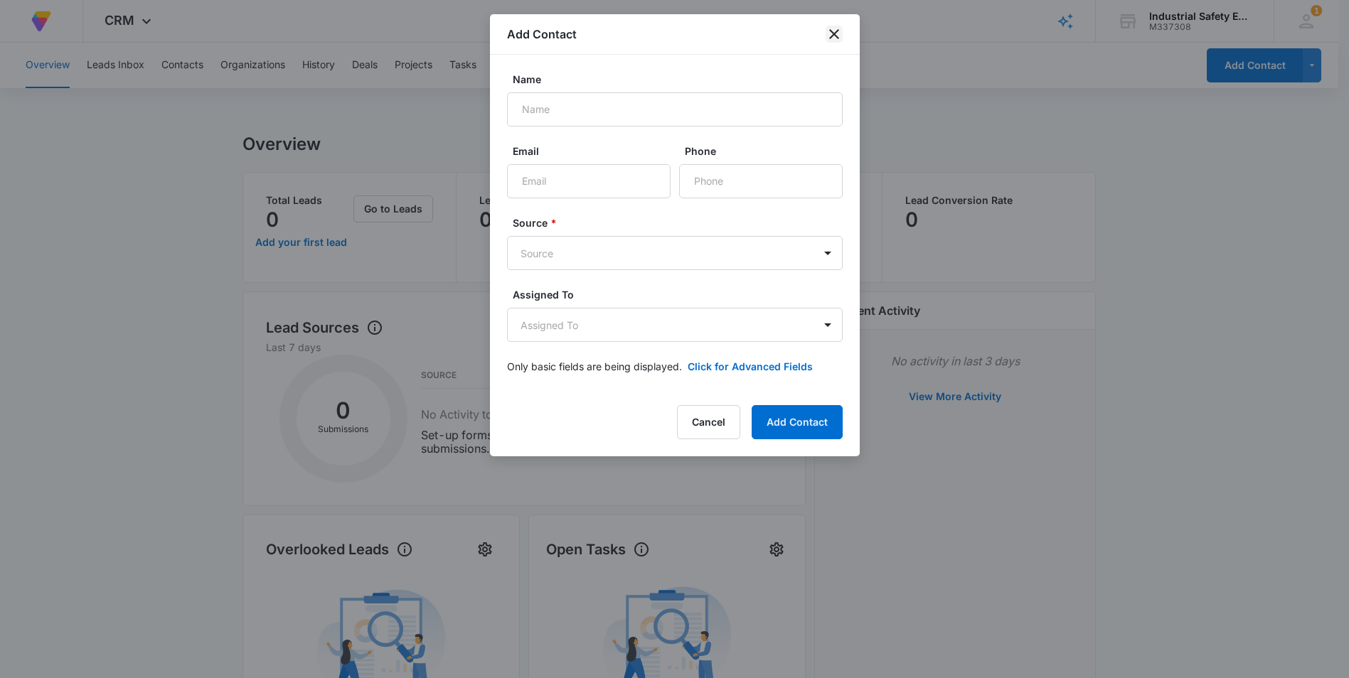
click at [833, 28] on icon "close" at bounding box center [834, 34] width 17 height 17
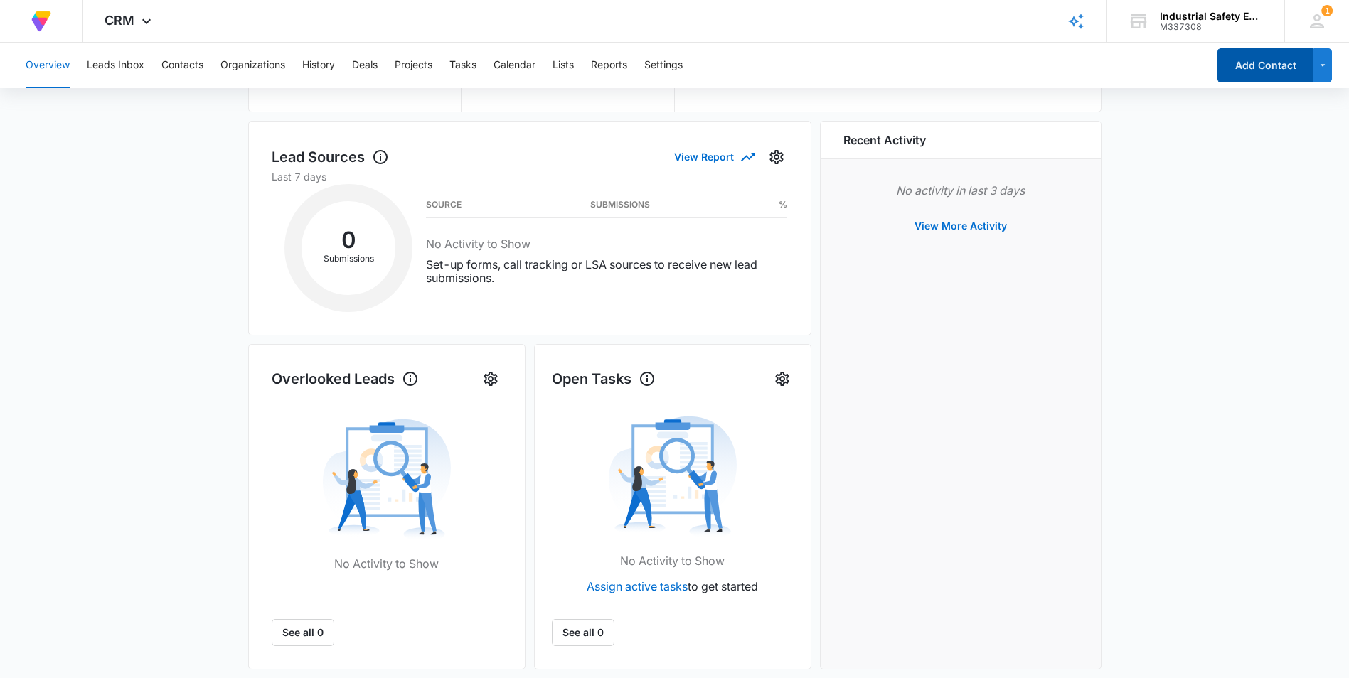
scroll to position [142, 0]
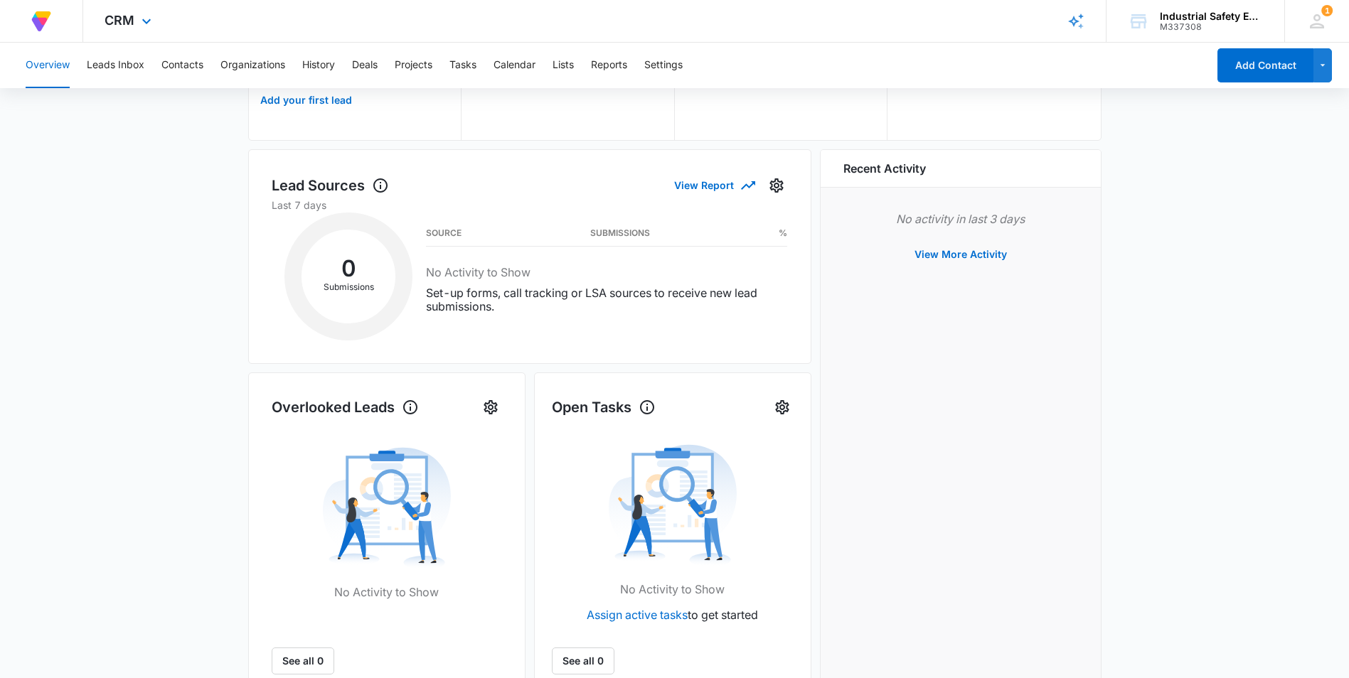
click at [44, 26] on img at bounding box center [41, 22] width 26 height 26
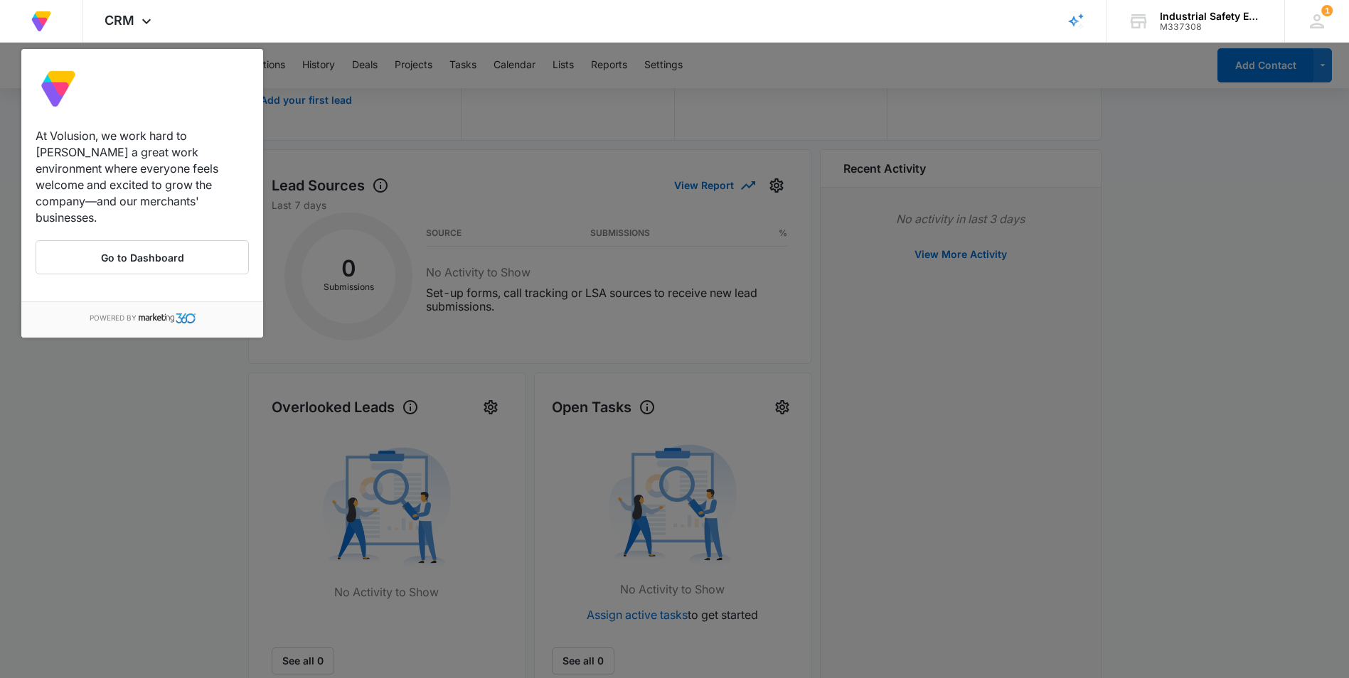
click at [1139, 322] on div at bounding box center [674, 339] width 1349 height 678
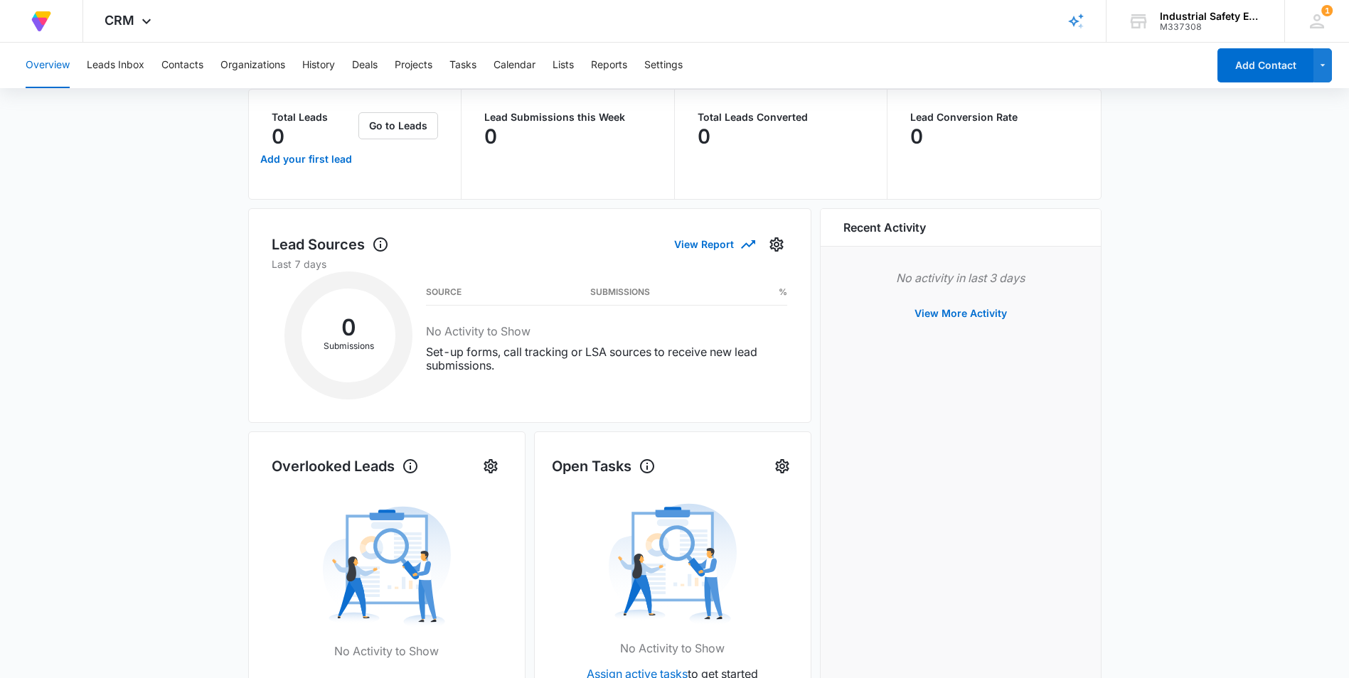
scroll to position [71, 0]
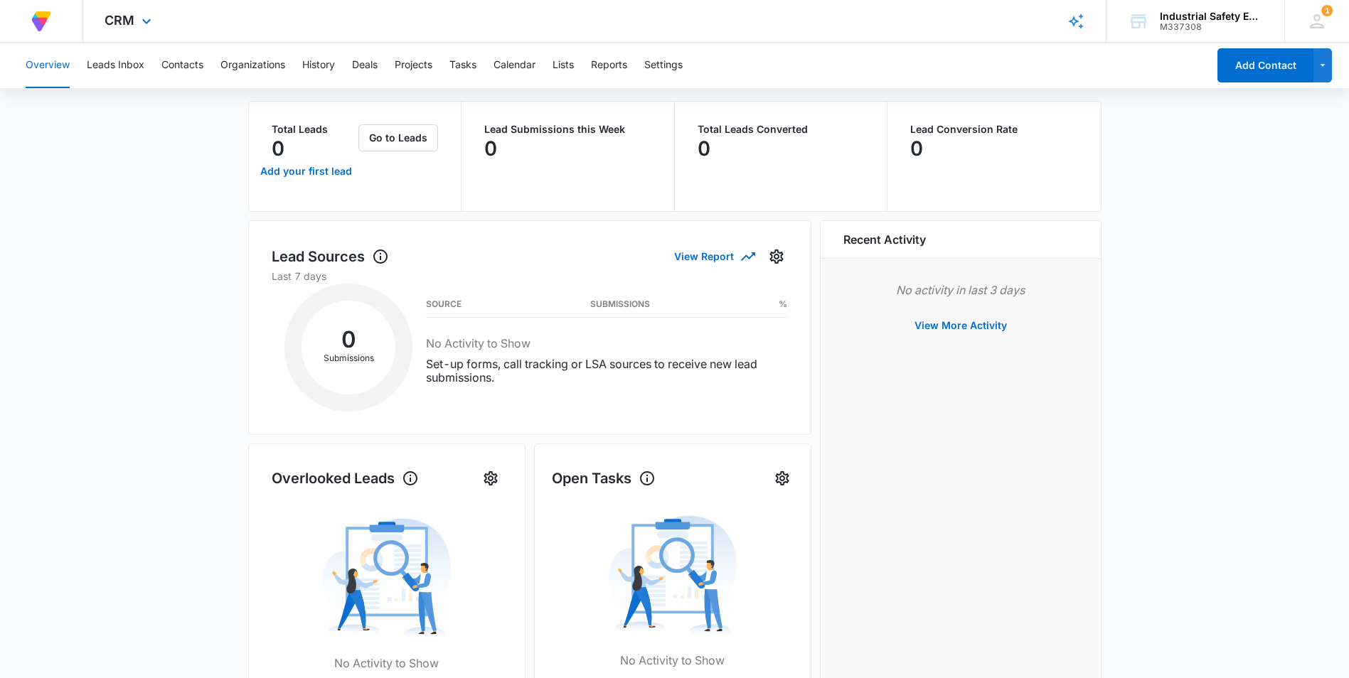
click at [46, 20] on img at bounding box center [41, 22] width 26 height 26
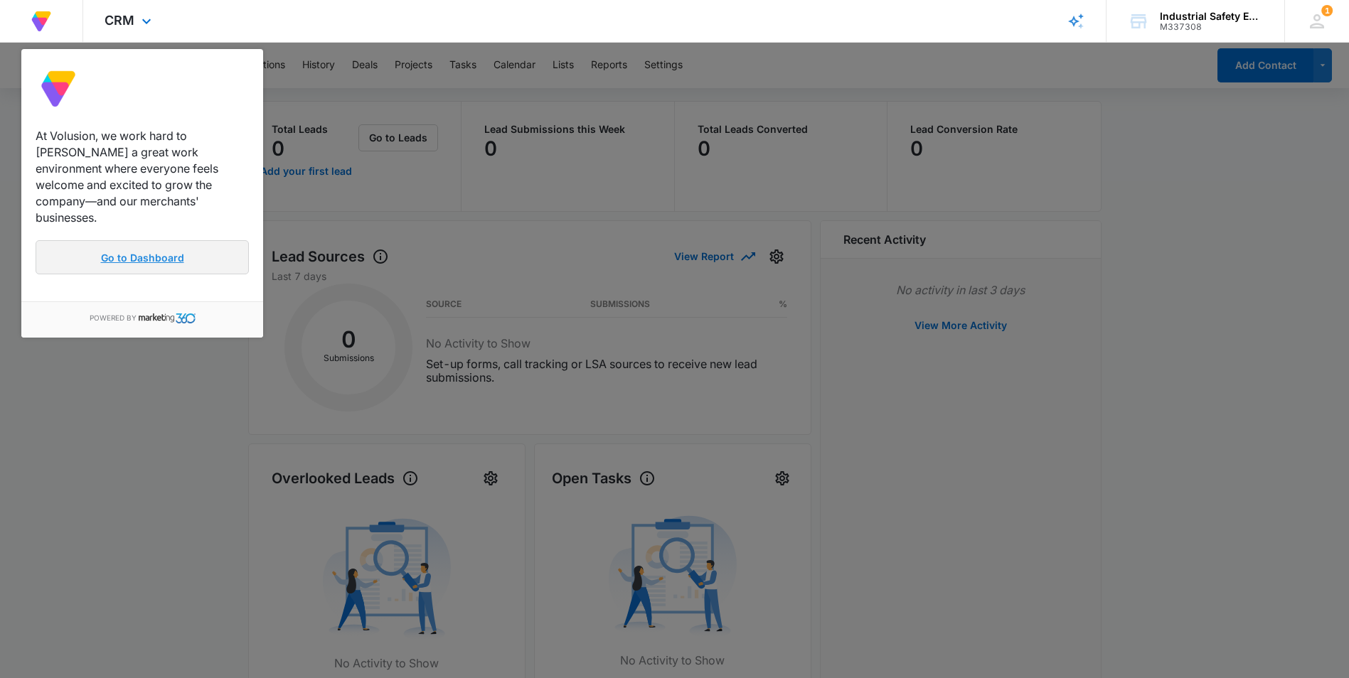
click at [170, 241] on link "Go to Dashboard" at bounding box center [142, 257] width 213 height 34
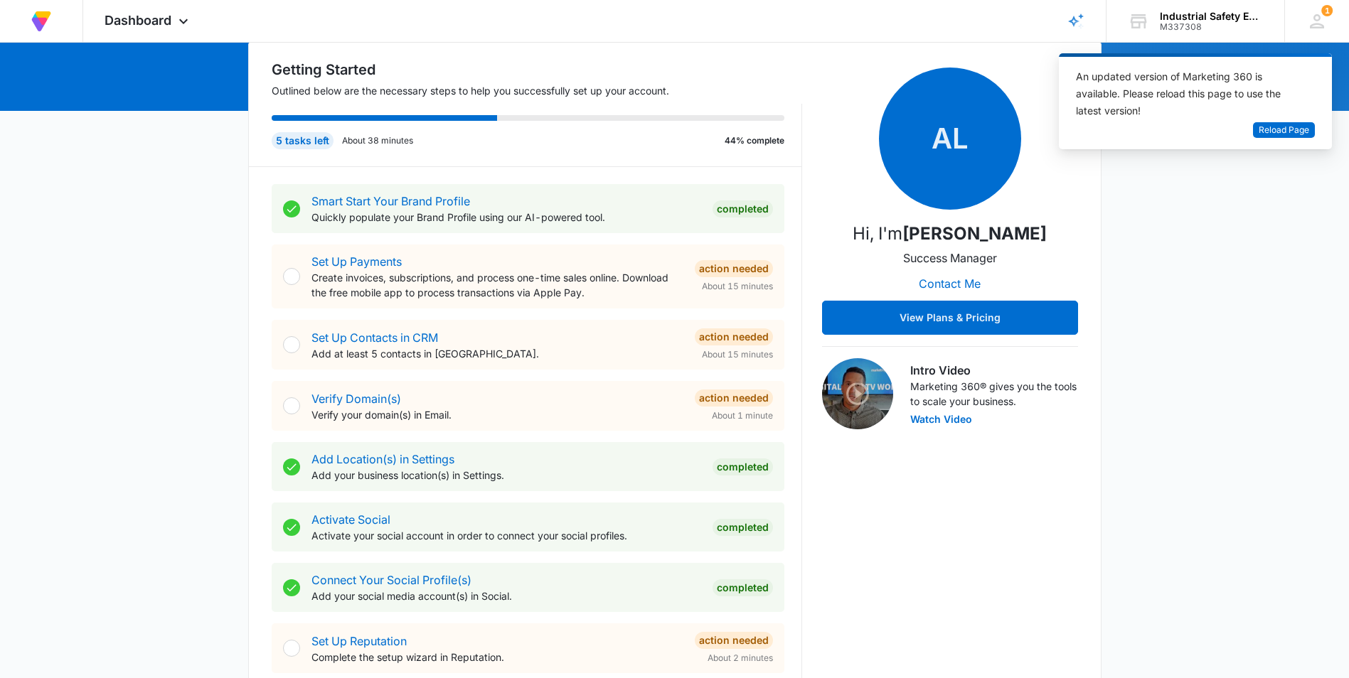
scroll to position [142, 0]
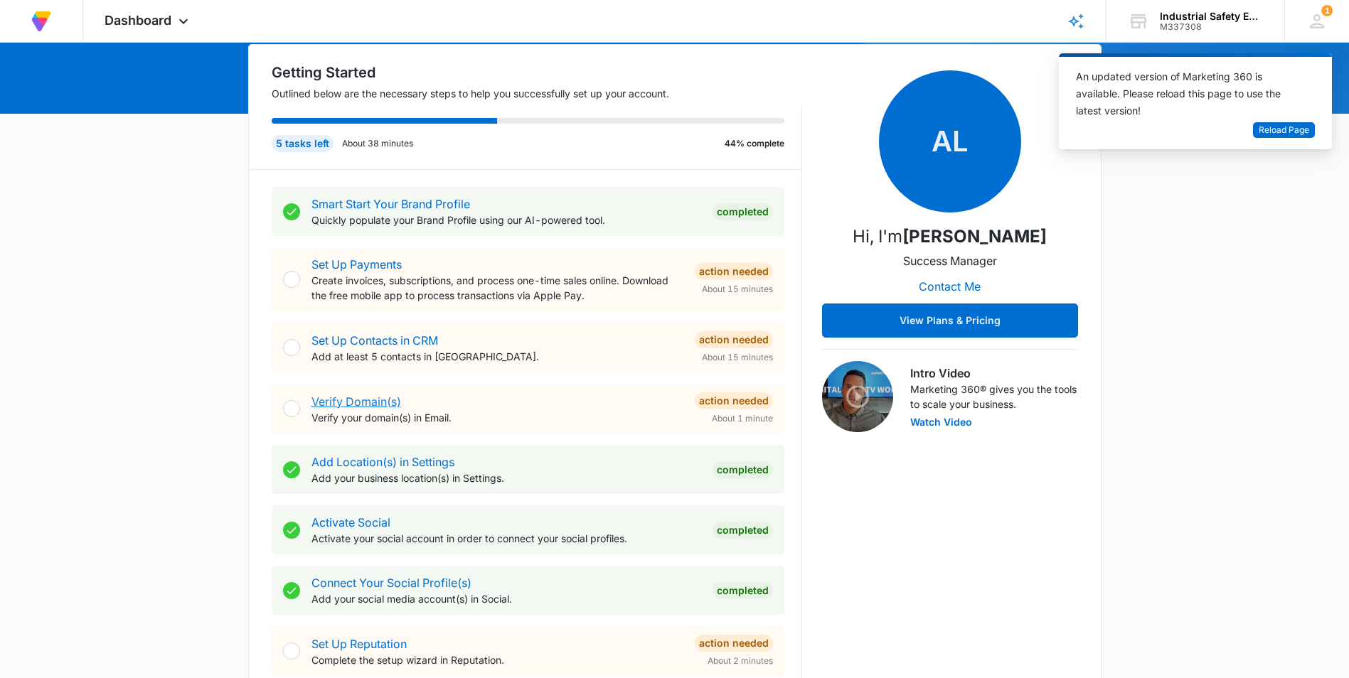
click at [368, 398] on link "Verify Domain(s)" at bounding box center [356, 402] width 90 height 14
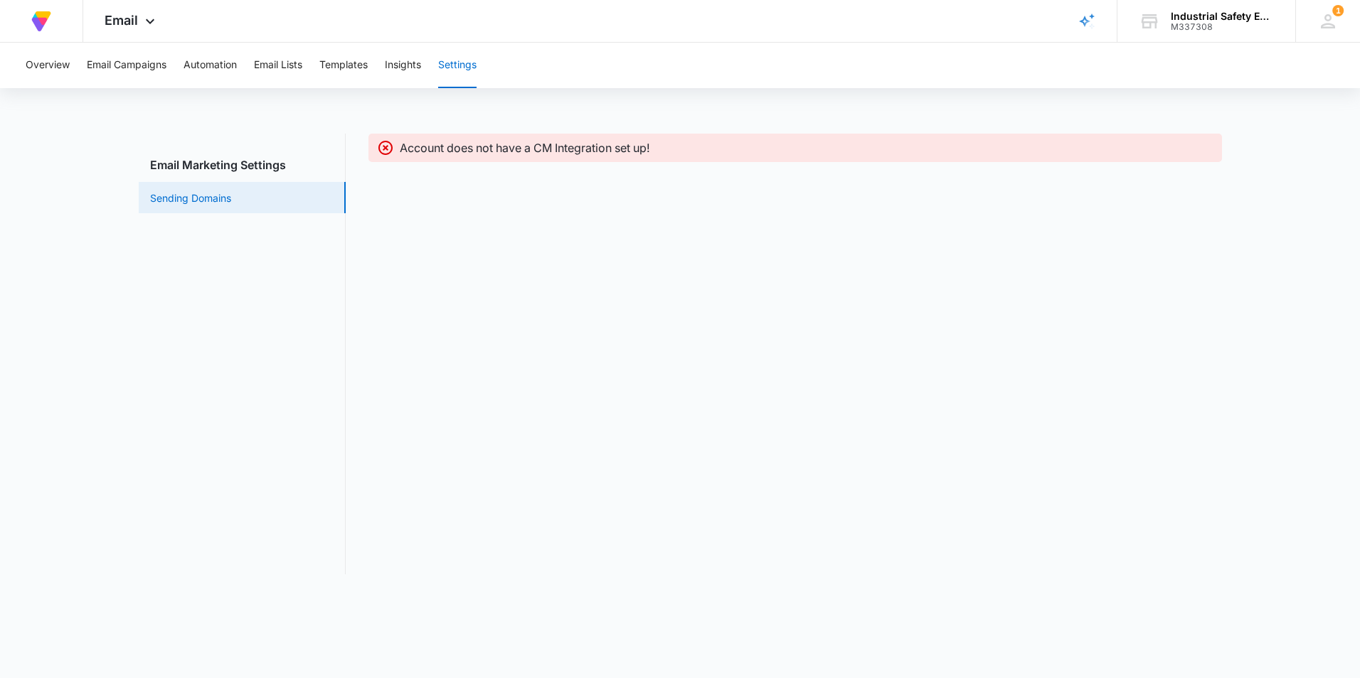
click at [187, 196] on link "Sending Domains" at bounding box center [190, 198] width 81 height 15
click at [196, 201] on link "Sending Domains" at bounding box center [190, 198] width 81 height 15
click at [179, 203] on link "Sending Domains" at bounding box center [190, 198] width 81 height 15
click at [405, 65] on button "Insights" at bounding box center [403, 66] width 36 height 46
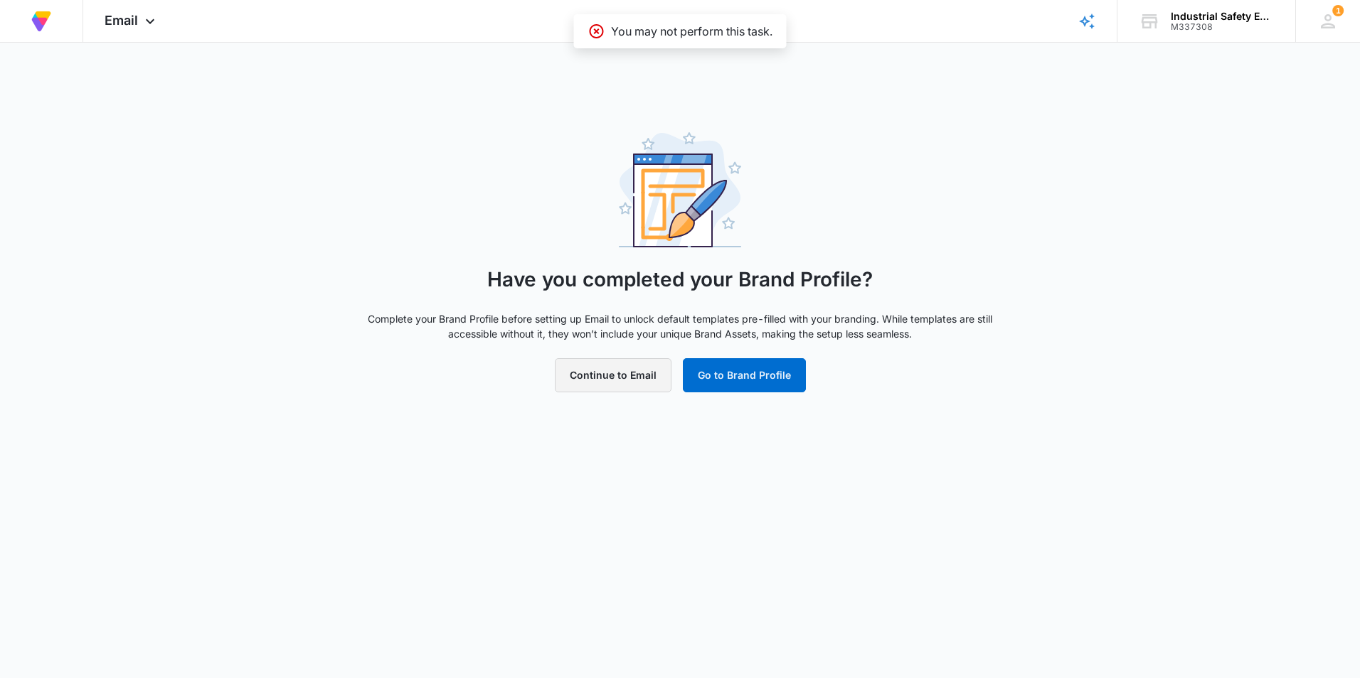
click at [638, 383] on button "Continue to Email" at bounding box center [613, 375] width 117 height 34
click at [769, 376] on button "Go to Brand Profile" at bounding box center [744, 375] width 123 height 34
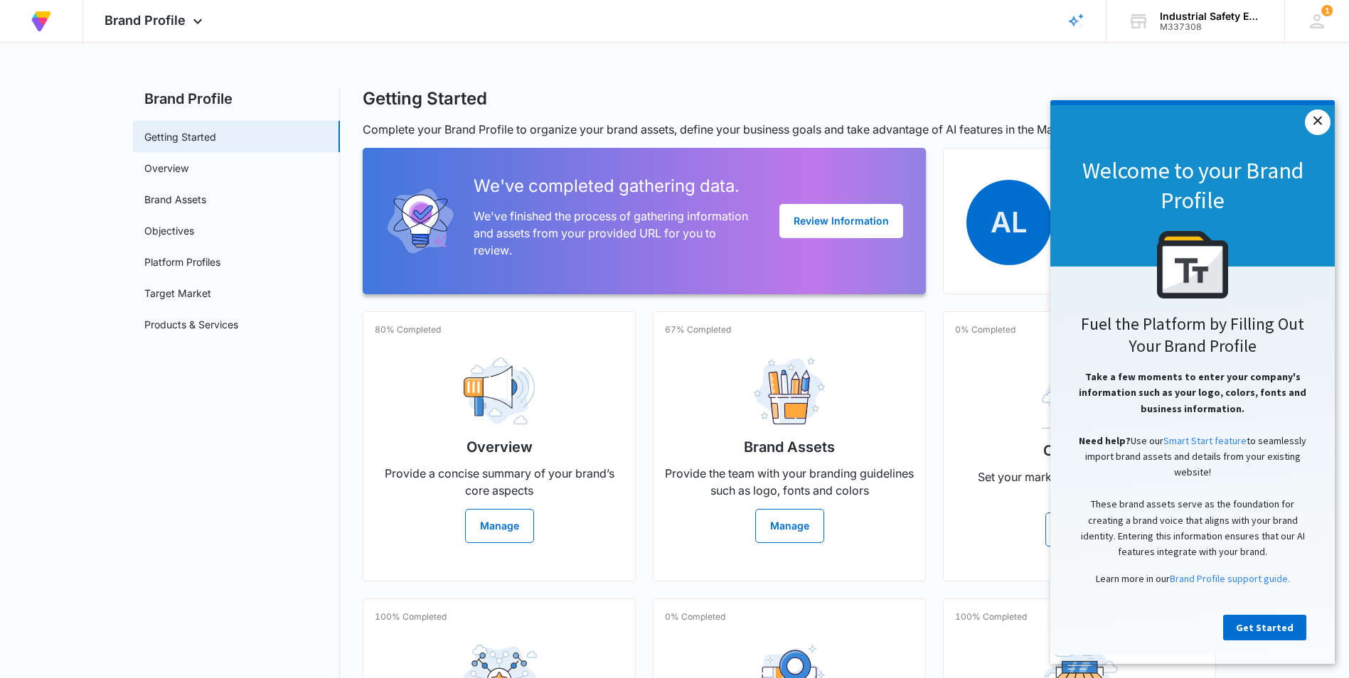
click at [1325, 116] on link "×" at bounding box center [1318, 123] width 26 height 26
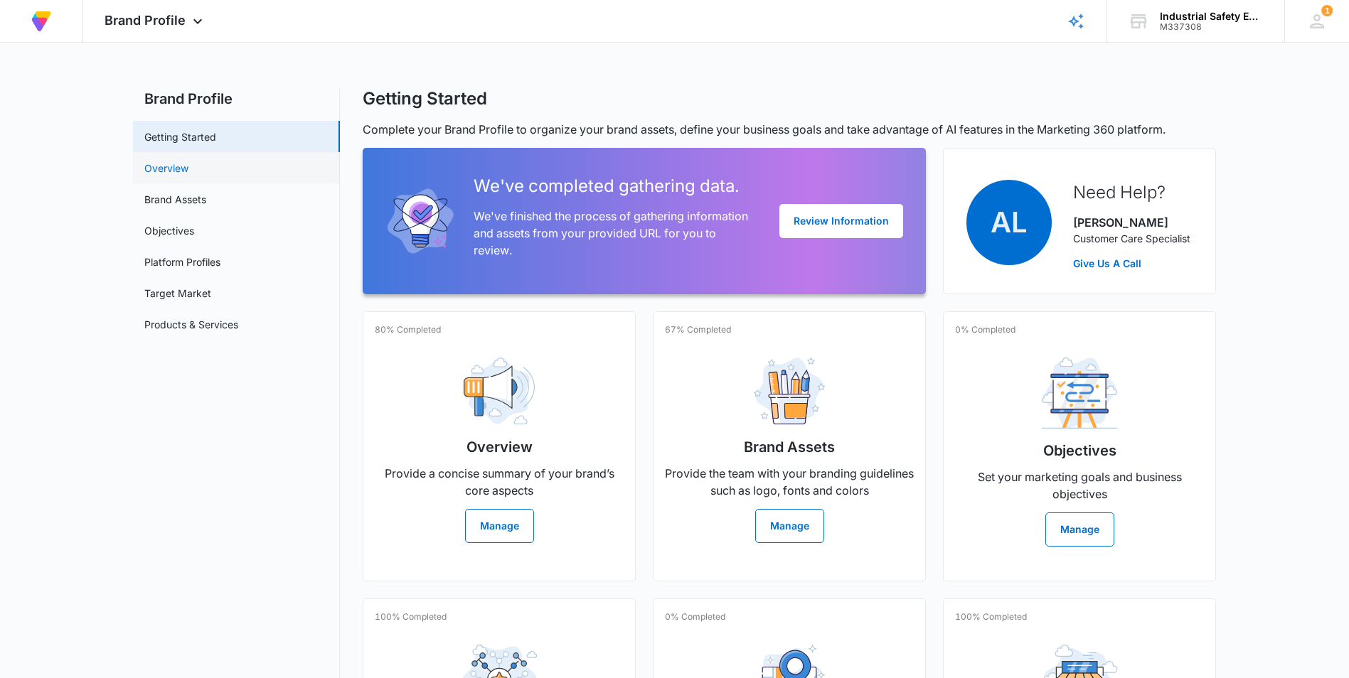
click at [188, 171] on link "Overview" at bounding box center [166, 168] width 44 height 15
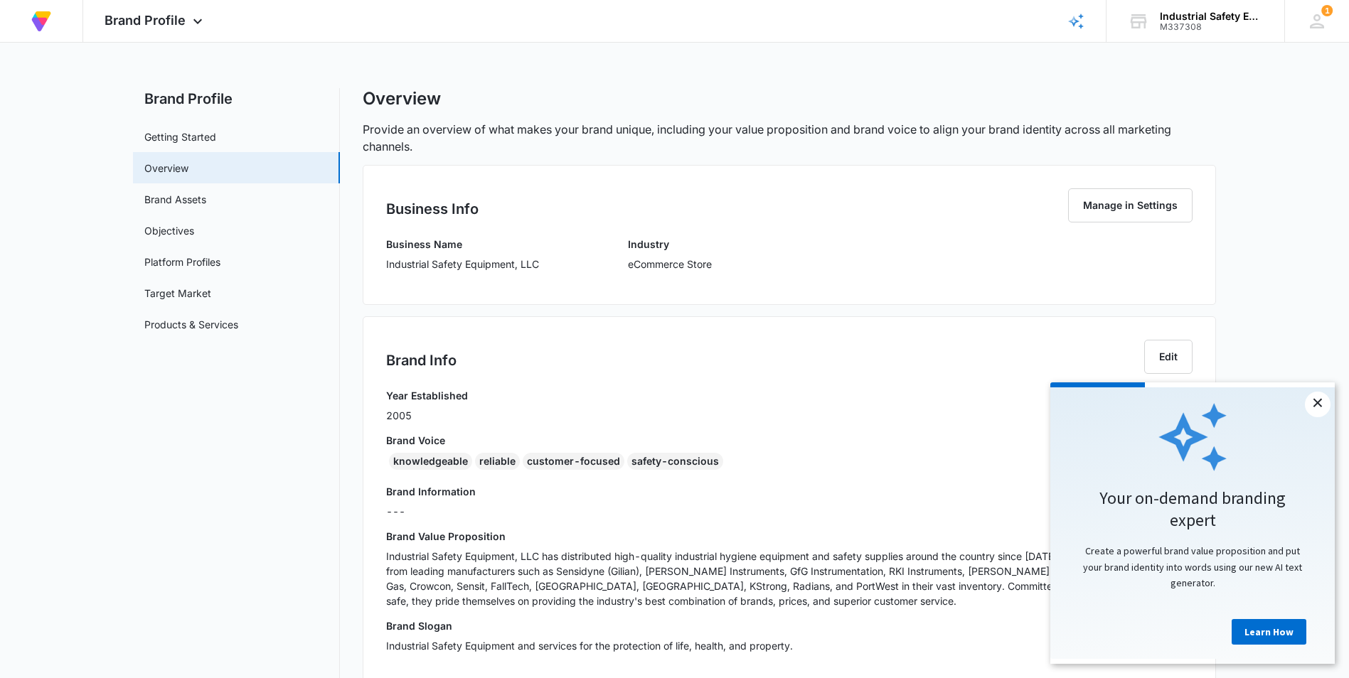
click at [1319, 403] on link "×" at bounding box center [1318, 405] width 26 height 26
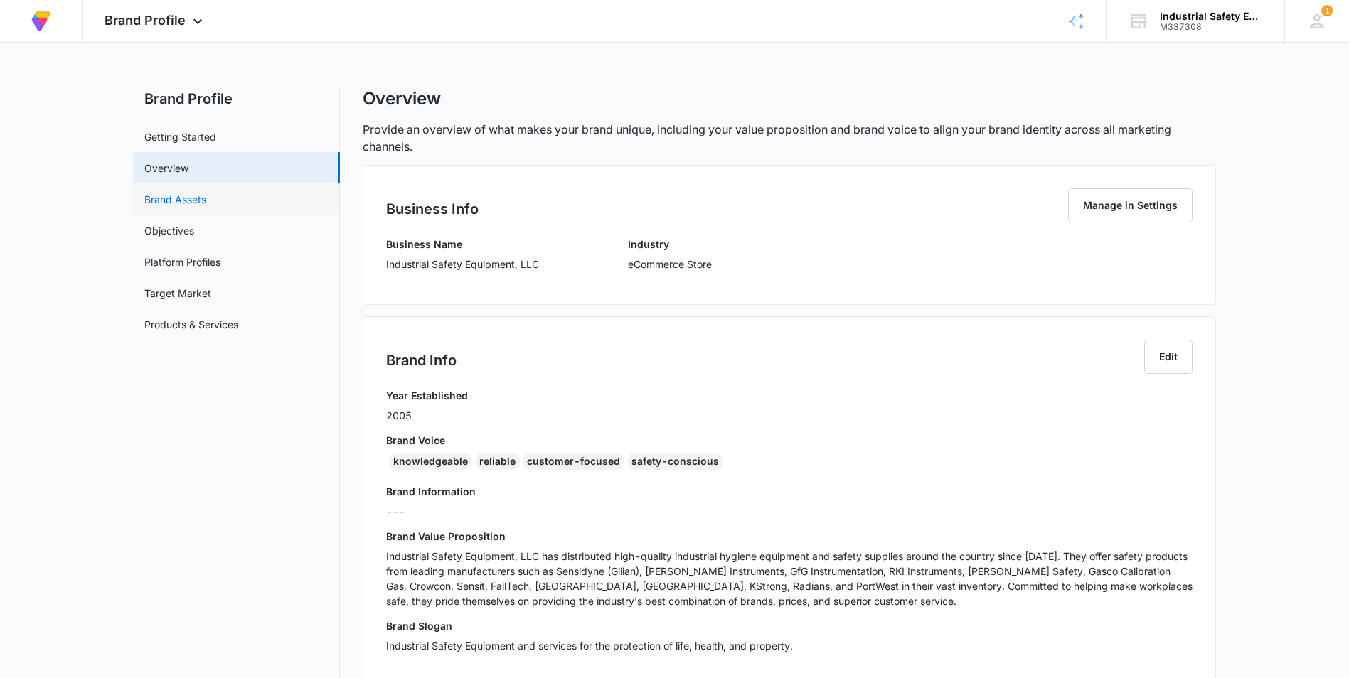
click at [198, 195] on link "Brand Assets" at bounding box center [175, 199] width 62 height 15
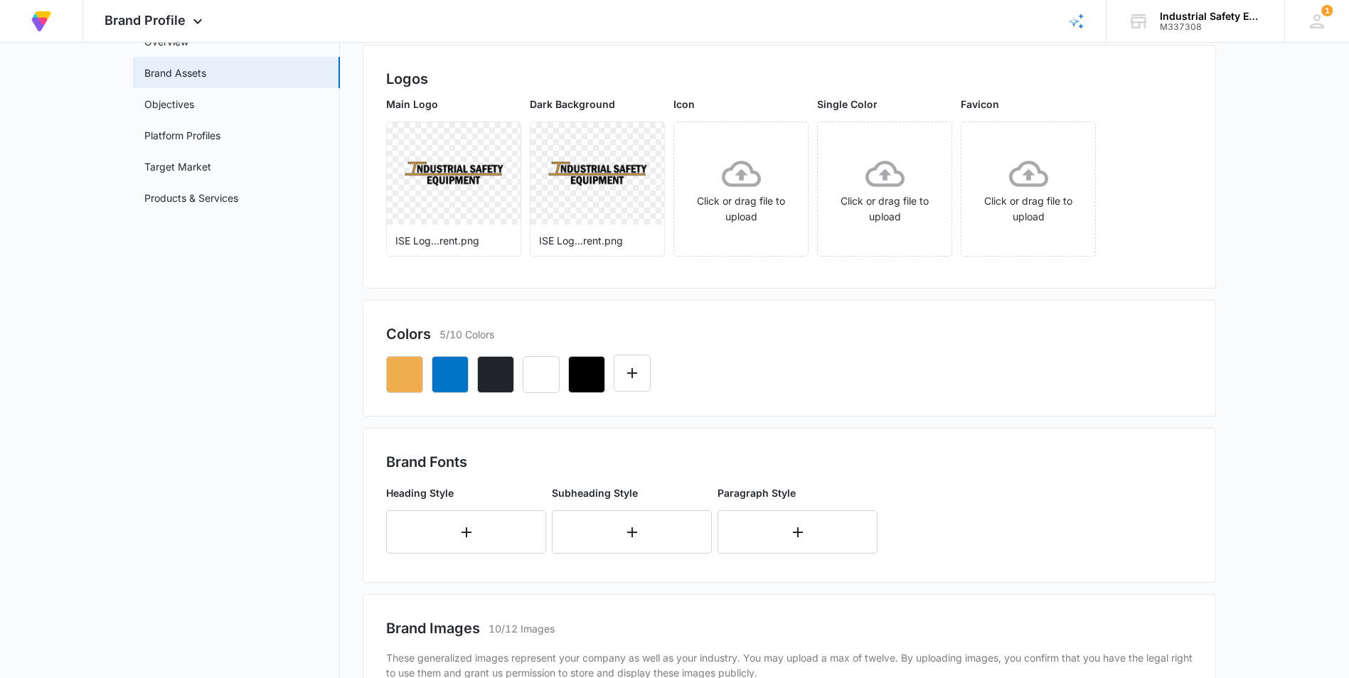
scroll to position [92, 0]
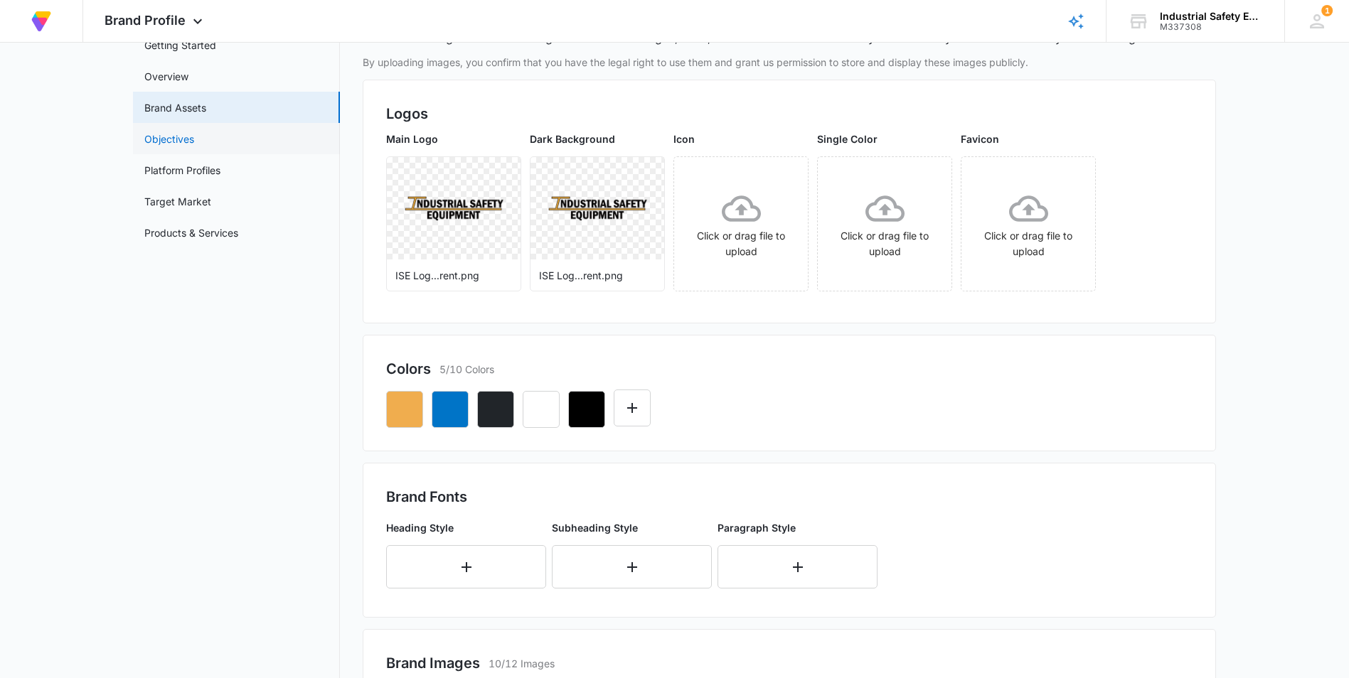
click at [191, 136] on link "Objectives" at bounding box center [169, 139] width 50 height 15
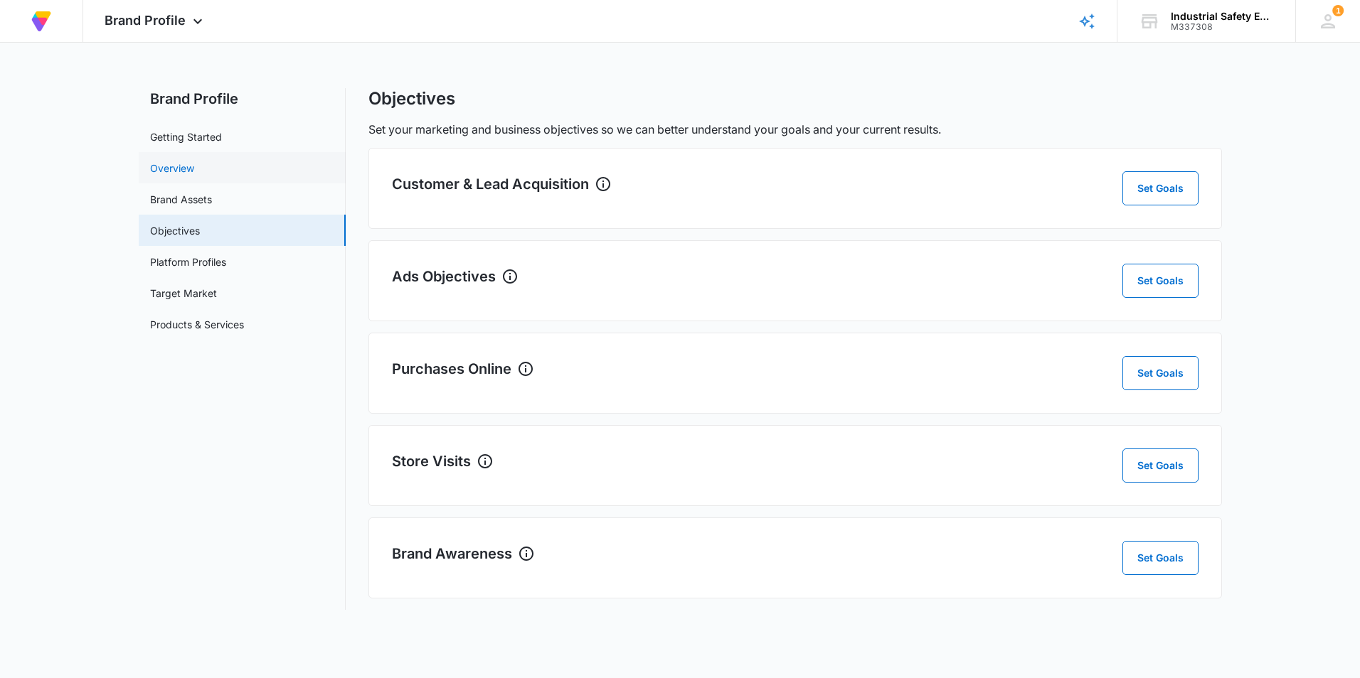
click at [193, 166] on link "Overview" at bounding box center [172, 168] width 44 height 15
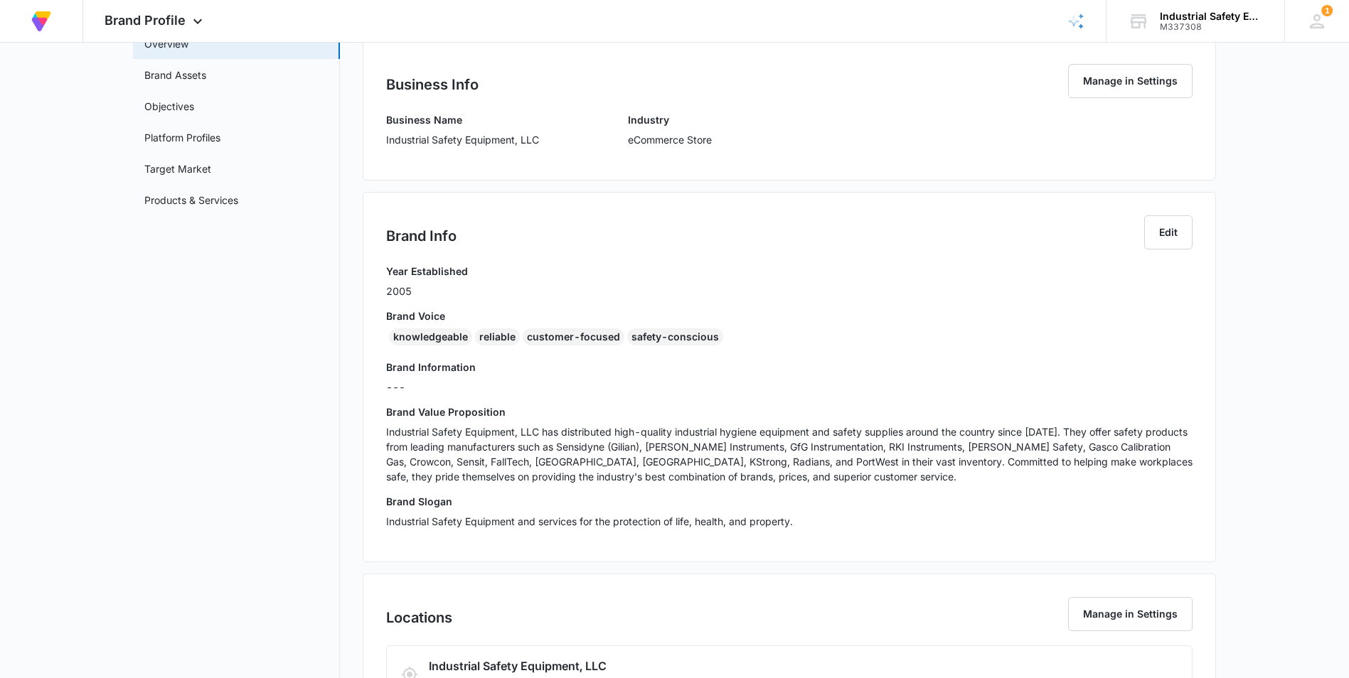
scroll to position [18, 0]
